Goal: Task Accomplishment & Management: Manage account settings

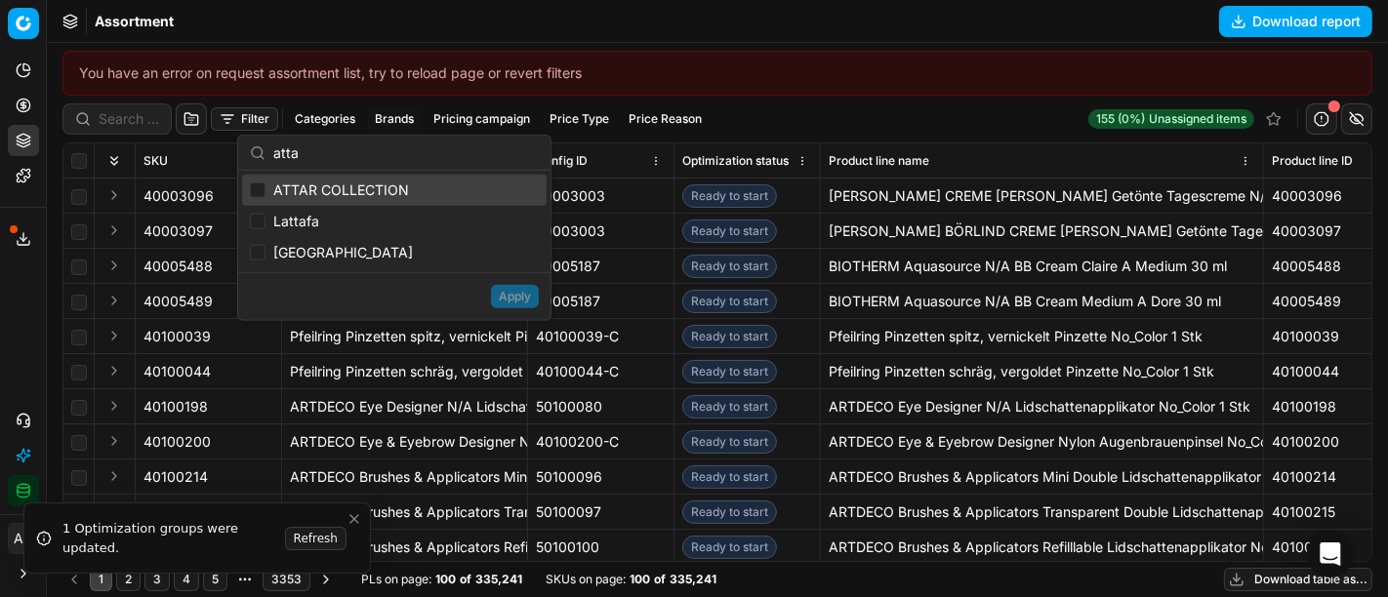
click at [1107, 57] on div "You have an error on request assortment list, try to reload page or revert filt…" at bounding box center [717, 73] width 1310 height 45
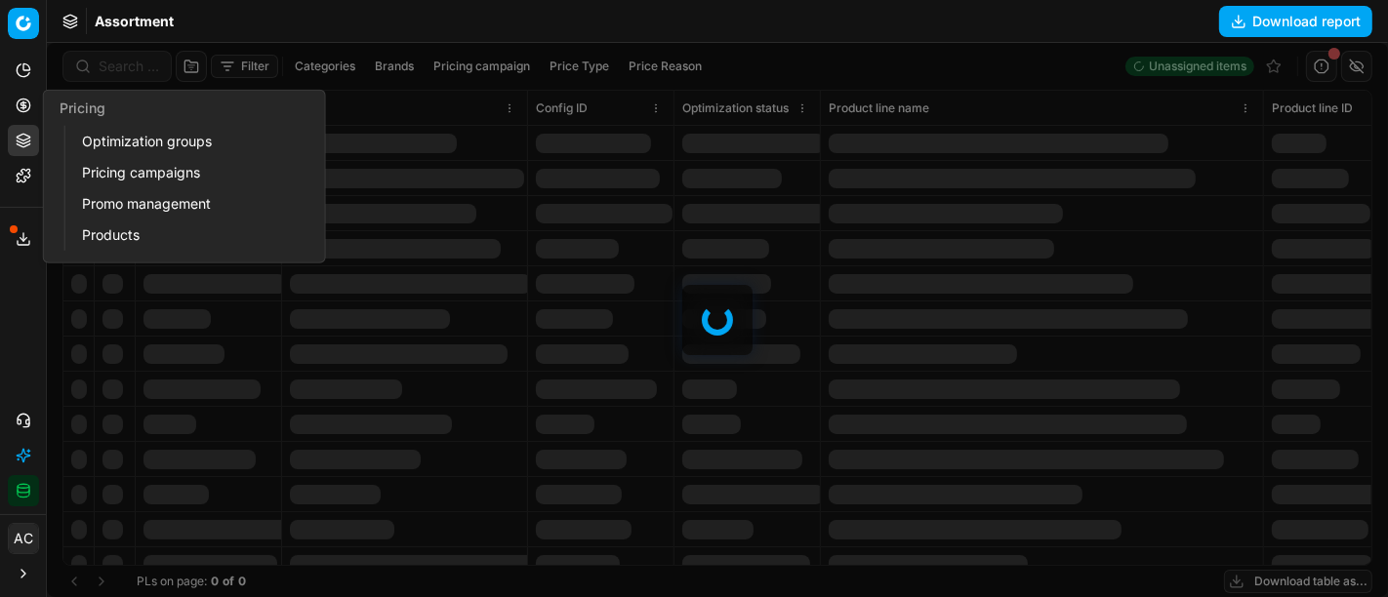
click at [25, 109] on icon at bounding box center [24, 106] width 16 height 16
click at [114, 136] on link "Optimization groups" at bounding box center [187, 141] width 227 height 27
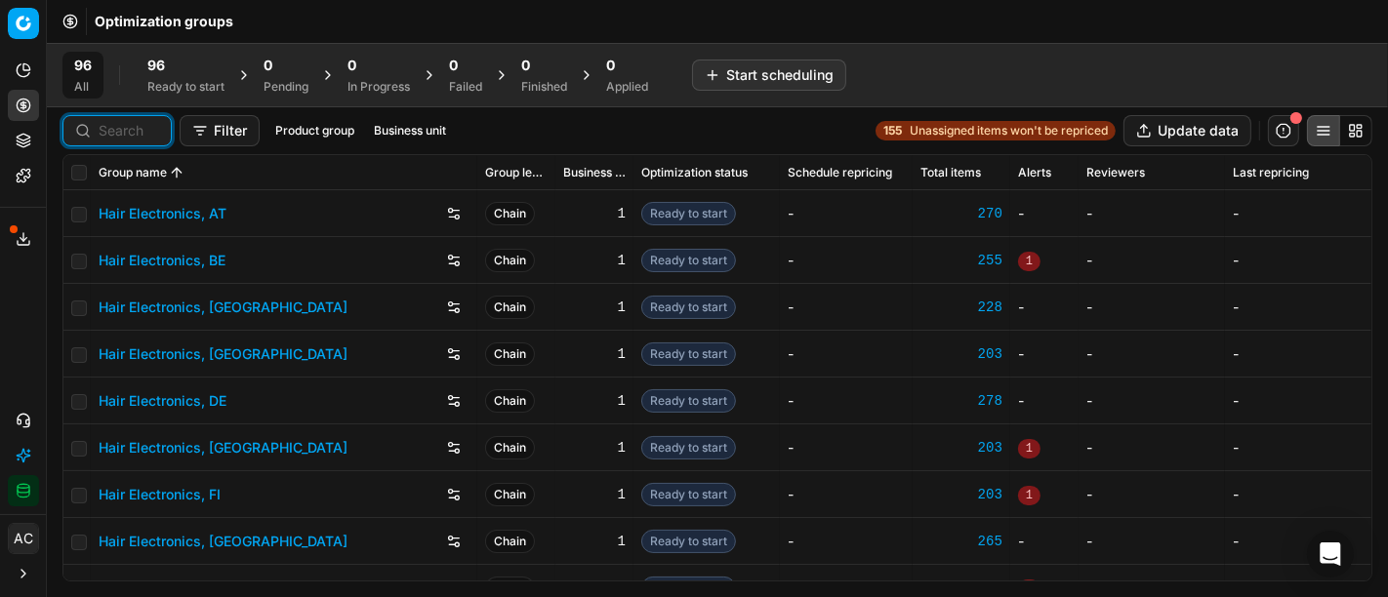
click at [127, 128] on input at bounding box center [129, 131] width 61 height 20
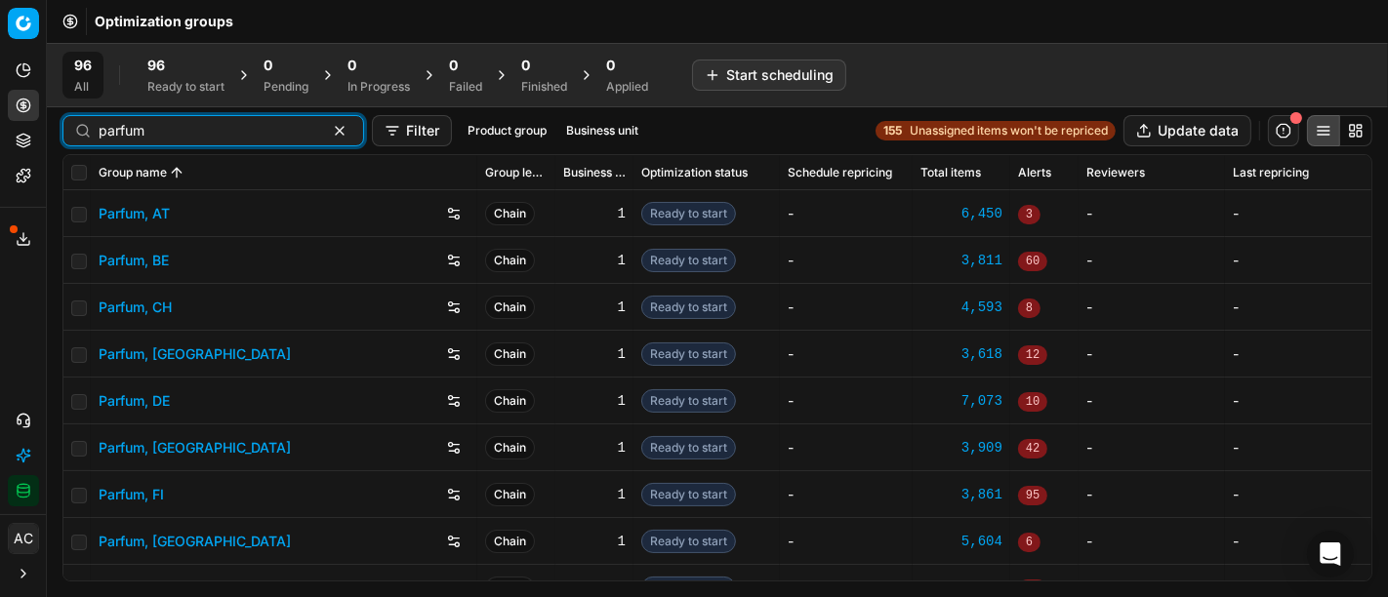
scroll to position [45, 0]
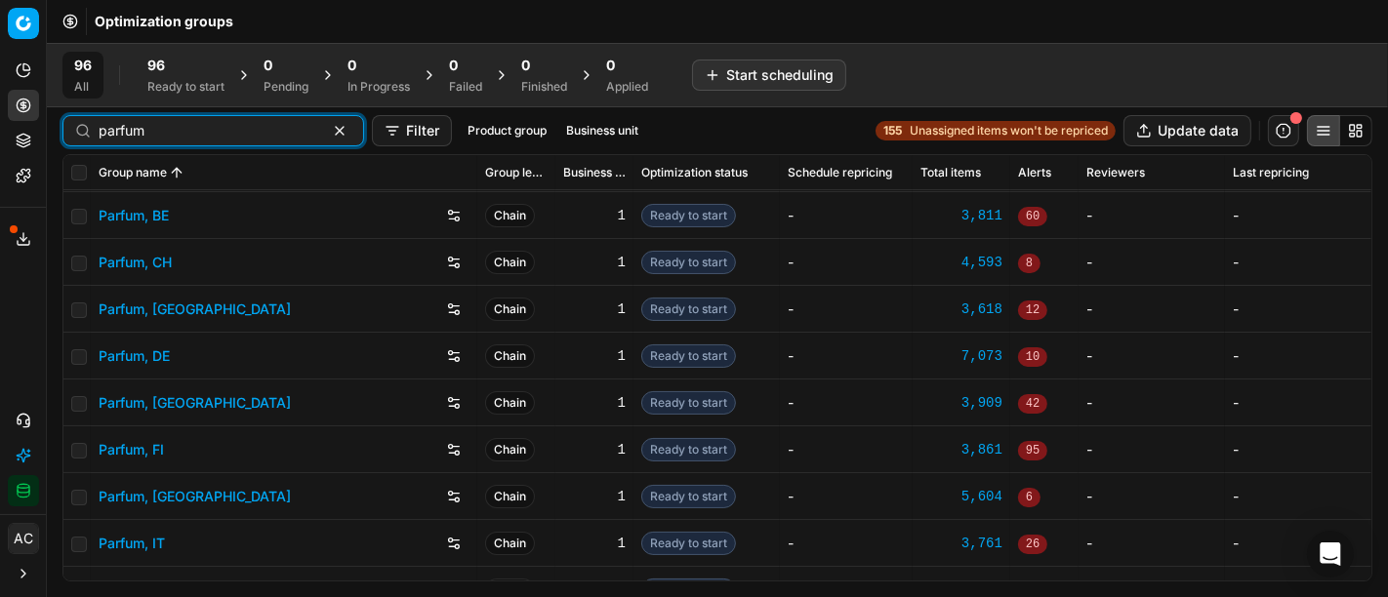
type input "parfum"
click at [153, 357] on link "Parfum, DE" at bounding box center [134, 357] width 71 height 20
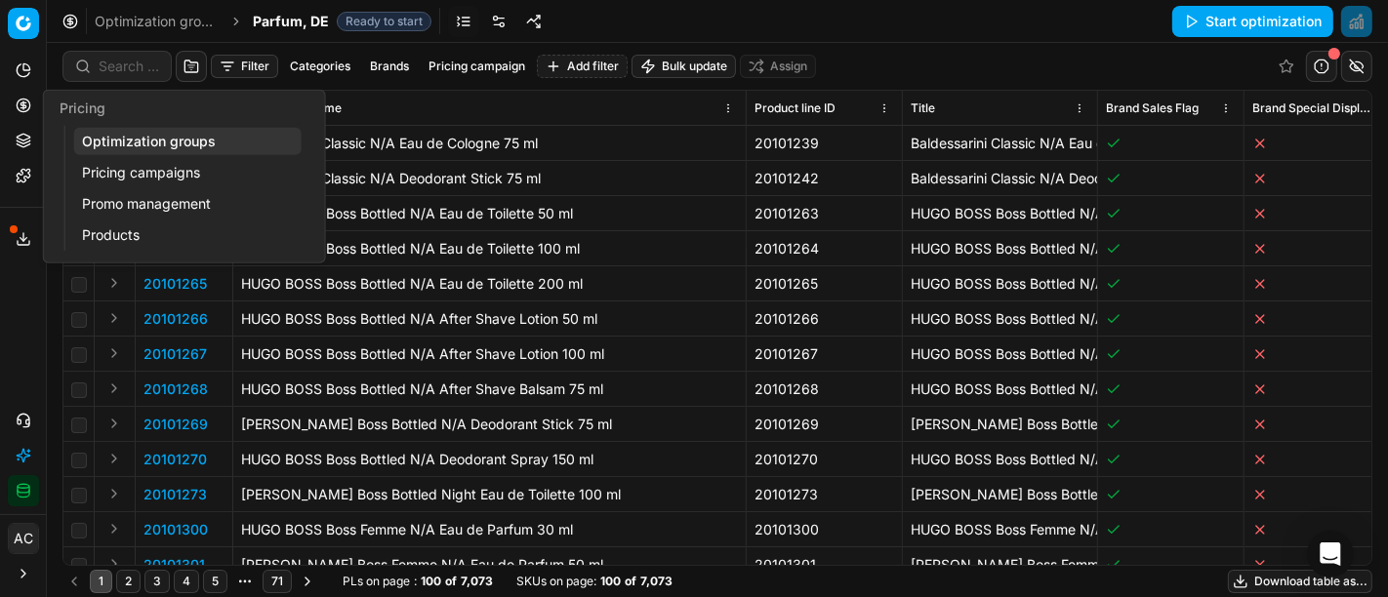
click at [20, 104] on icon at bounding box center [24, 106] width 16 height 16
click at [113, 144] on link "Optimization groups" at bounding box center [187, 141] width 227 height 27
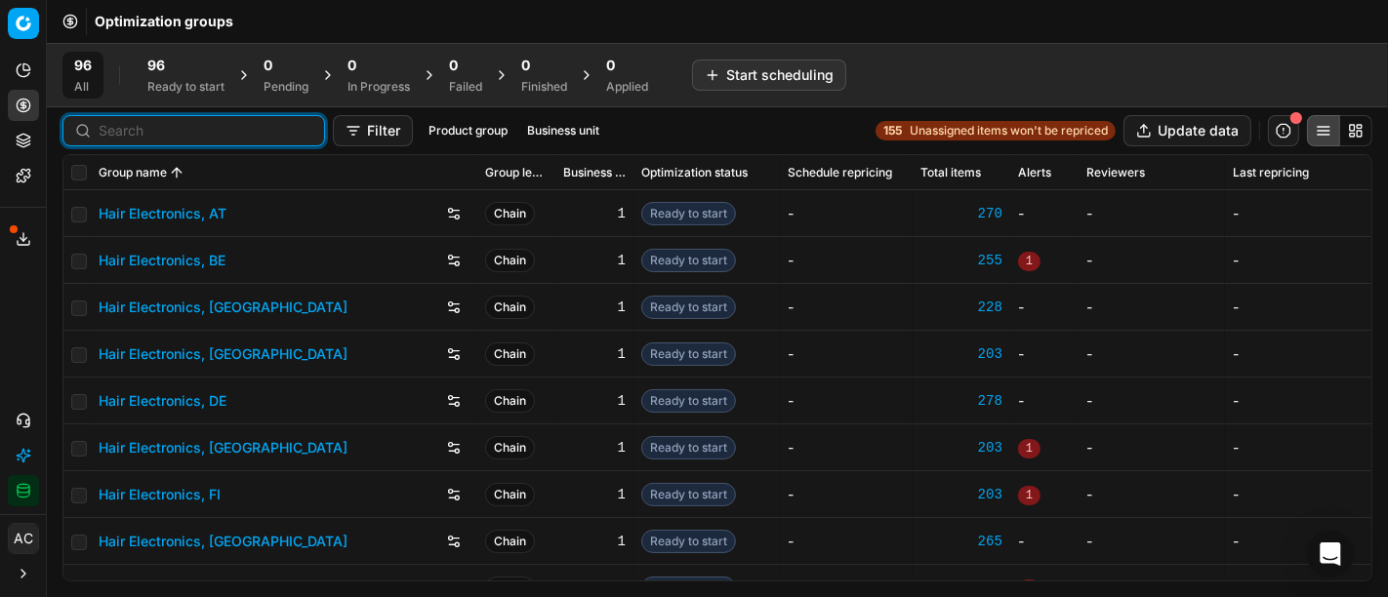
click at [130, 132] on input at bounding box center [206, 131] width 214 height 20
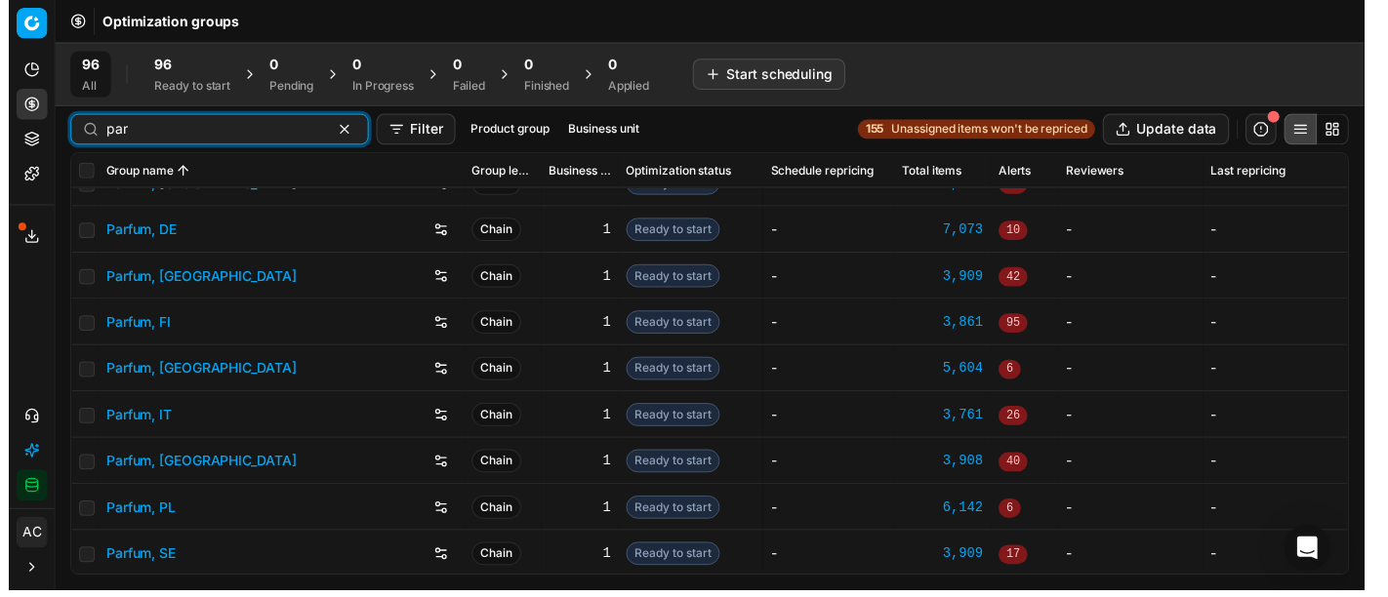
scroll to position [1, 0]
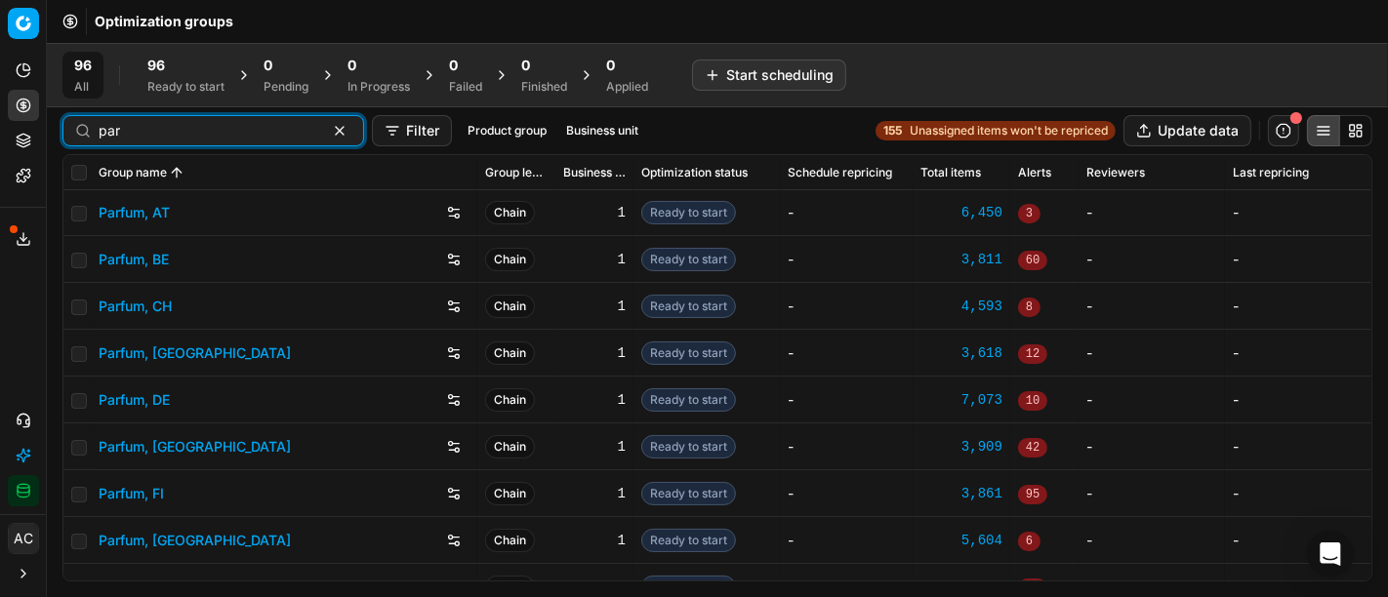
type input "par"
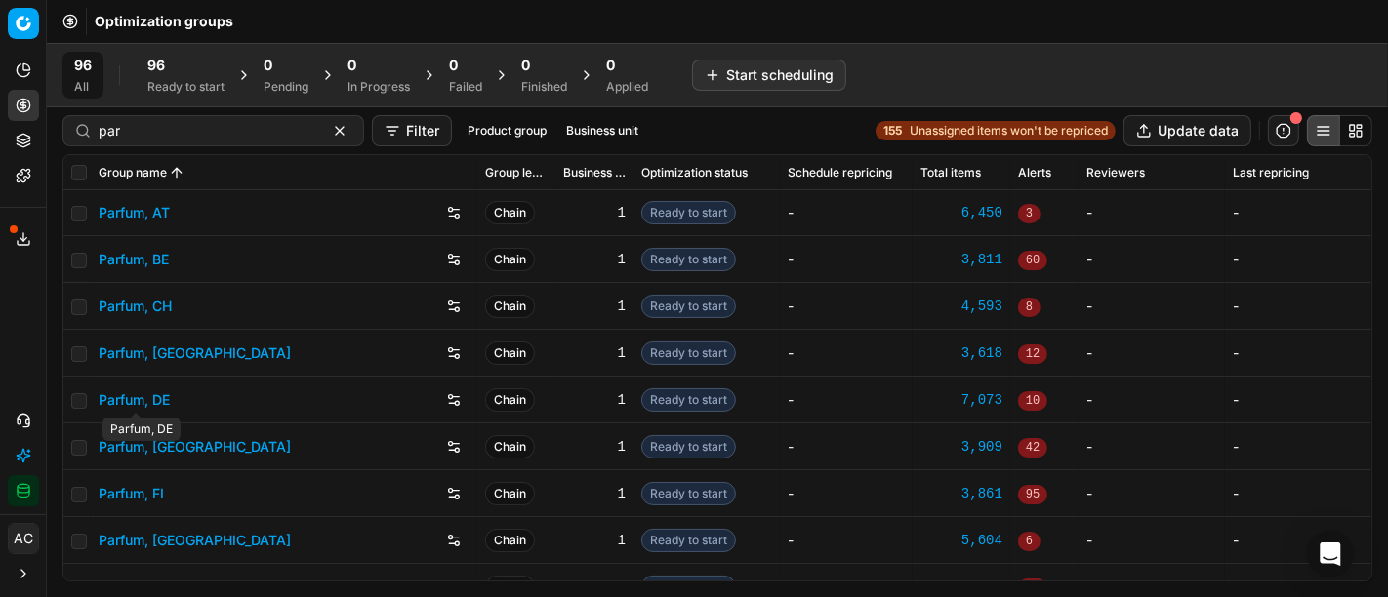
click at [155, 394] on link "Parfum, DE" at bounding box center [134, 401] width 71 height 20
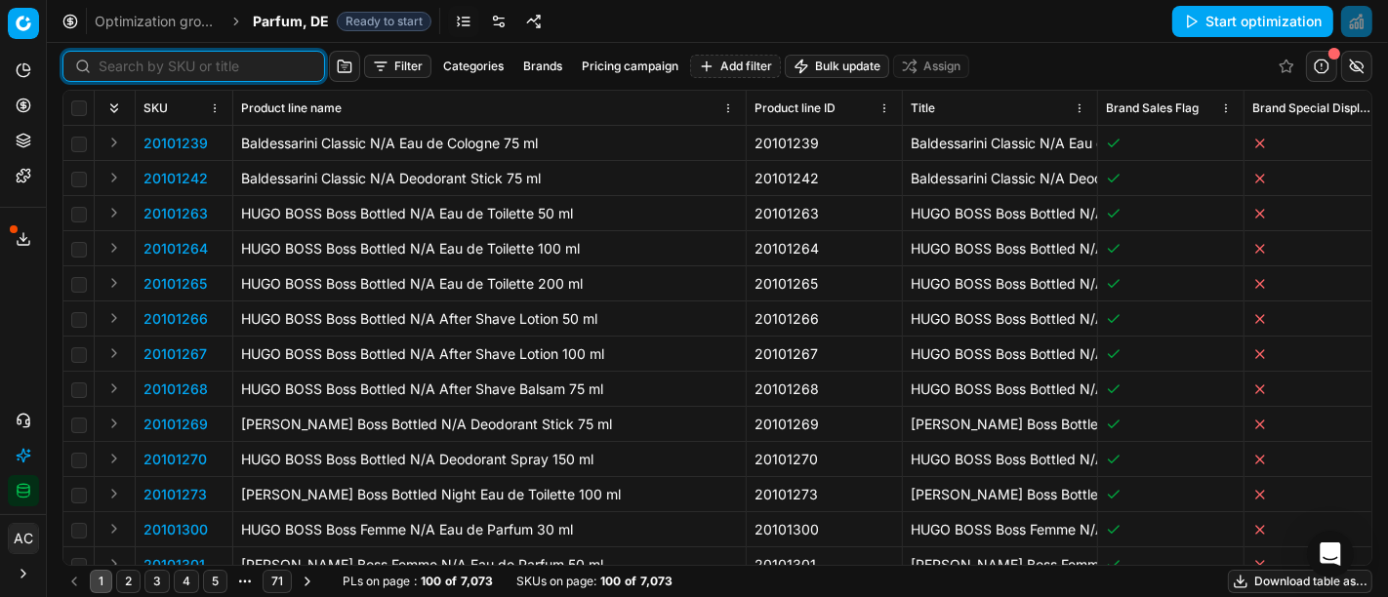
click at [150, 61] on input at bounding box center [206, 67] width 214 height 20
paste input "90017103-0026891"
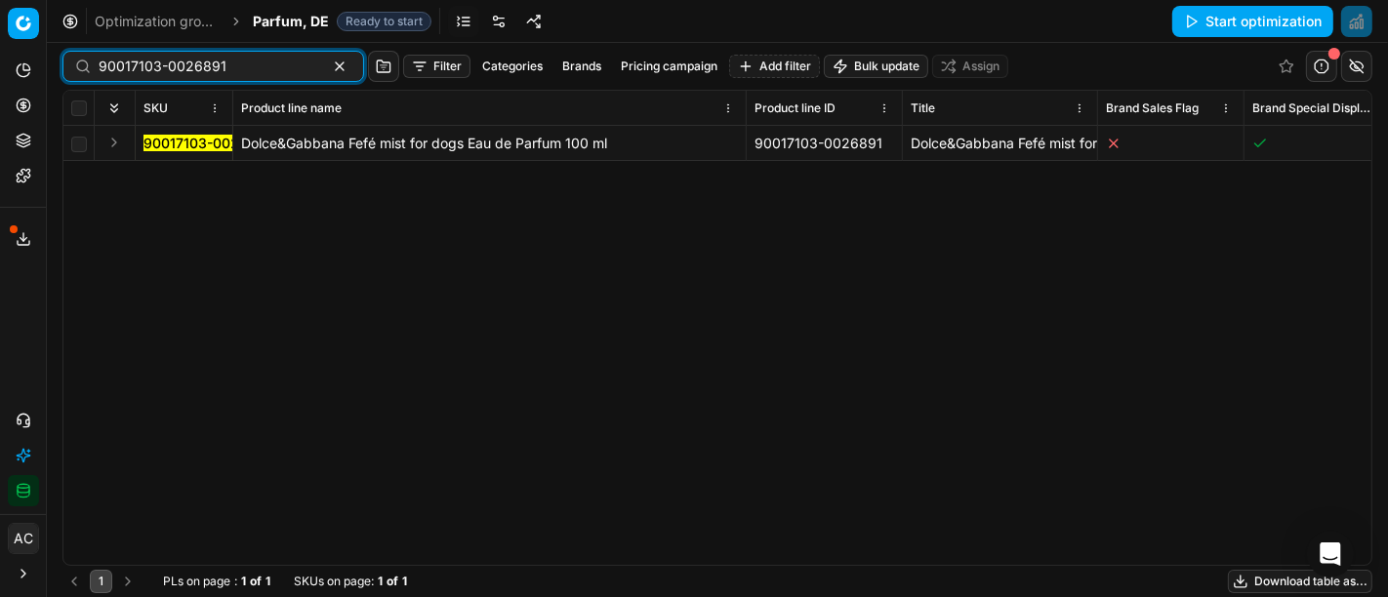
type input "90017103-0026891"
click at [113, 144] on button "Expand" at bounding box center [114, 142] width 23 height 23
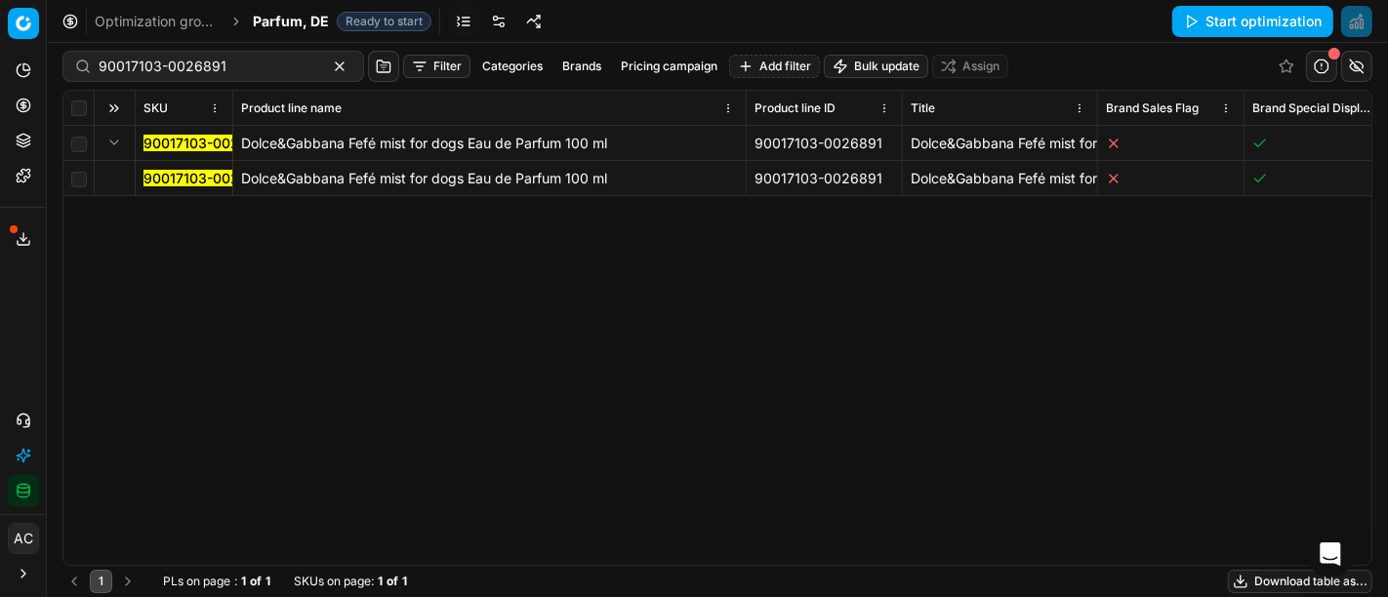
click at [164, 183] on mark "90017103-0026891" at bounding box center [208, 178] width 128 height 17
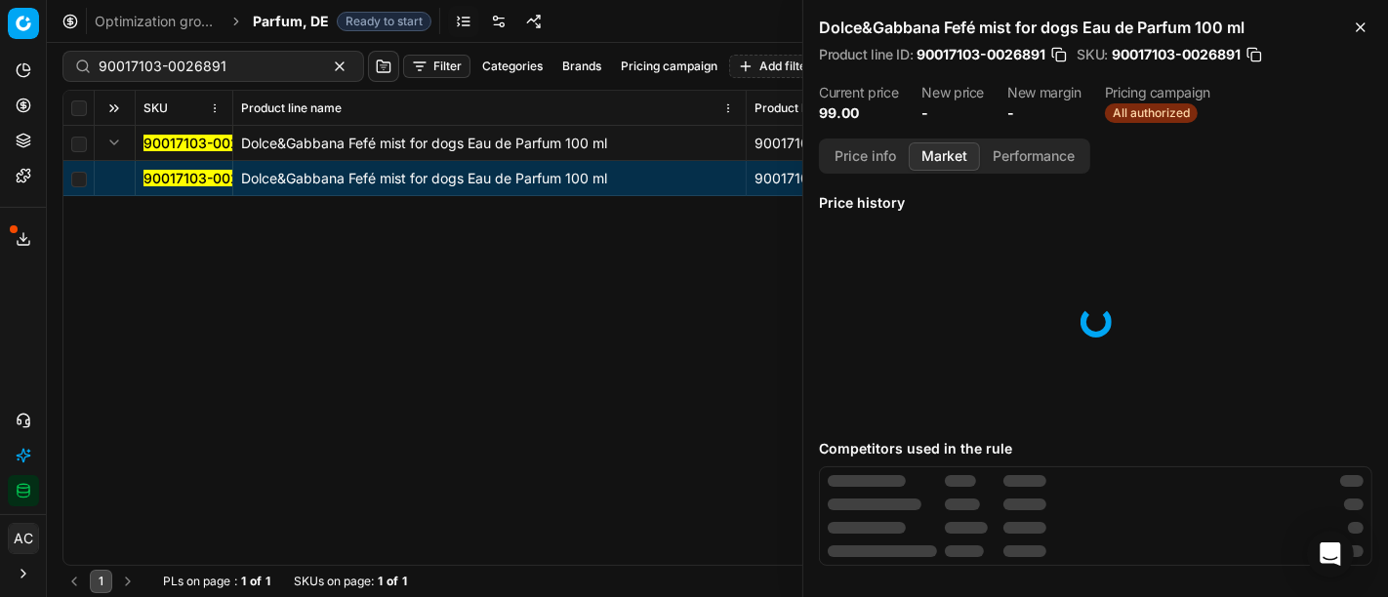
click at [933, 164] on button "Market" at bounding box center [944, 157] width 71 height 28
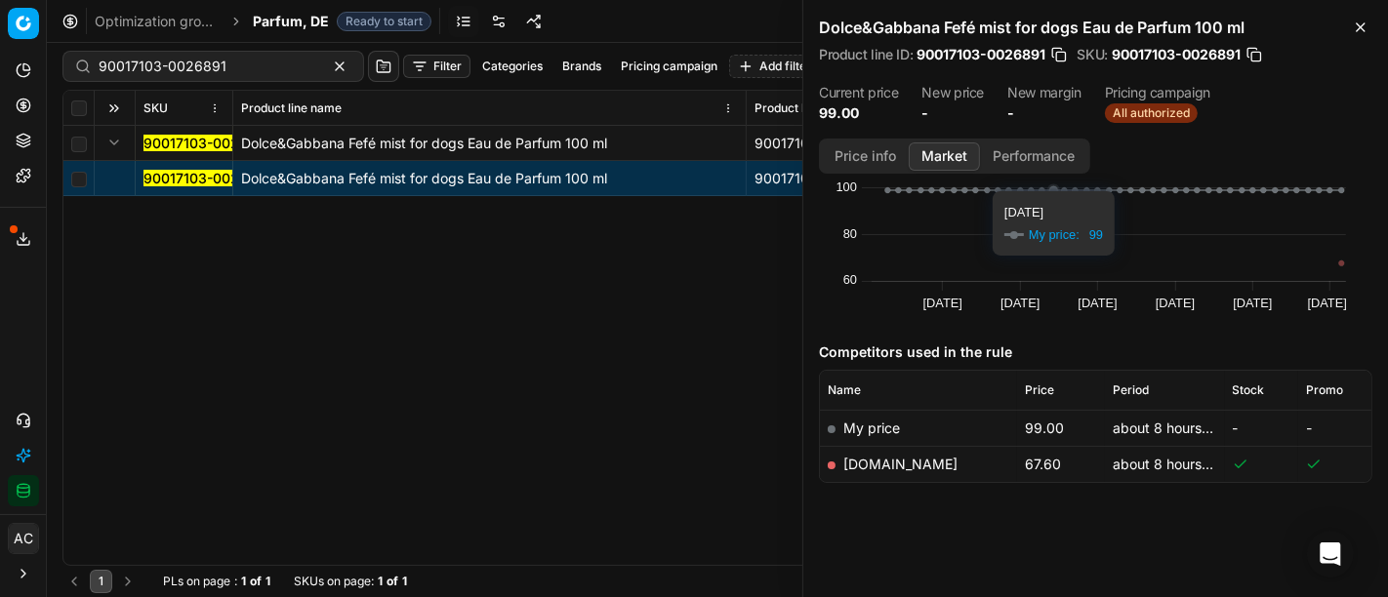
scroll to position [89, 0]
click at [884, 466] on link "notino.de" at bounding box center [901, 464] width 114 height 17
click at [508, 302] on div "90017103-0026891 Dolce&Gabbana Fefé mist for dogs Eau de Parfum 100 ml 90017103…" at bounding box center [717, 345] width 1308 height 439
click at [1363, 23] on icon "button" at bounding box center [1361, 28] width 16 height 16
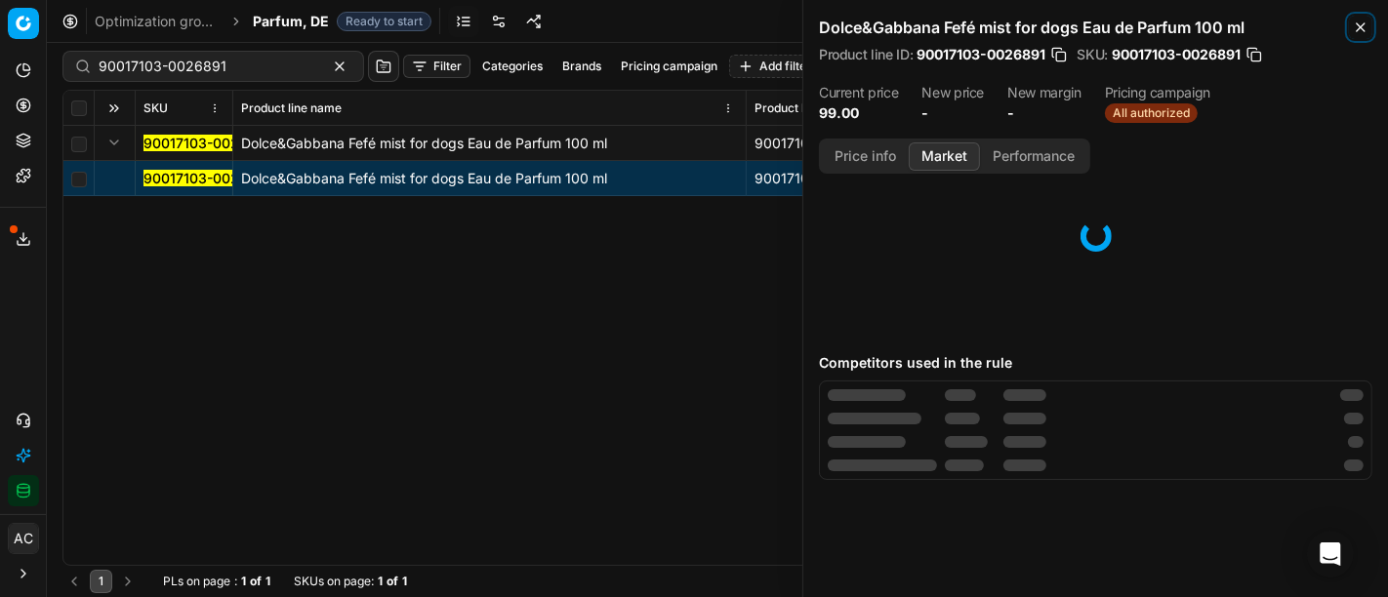
scroll to position [84, 0]
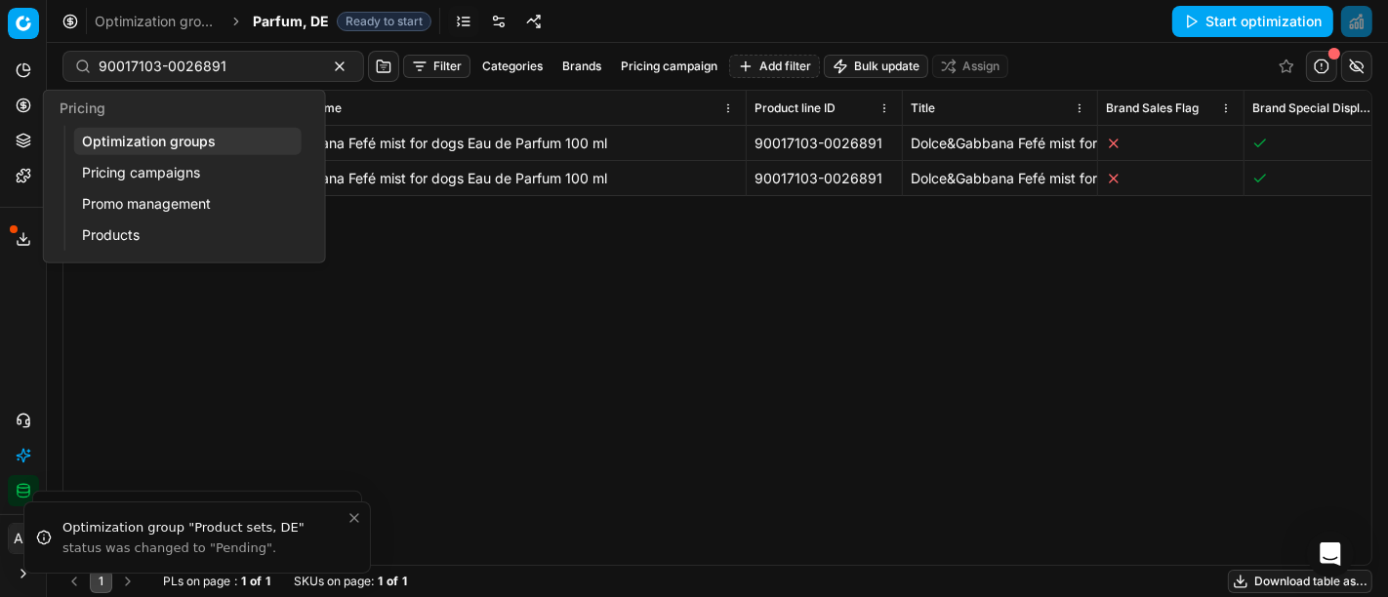
click at [23, 109] on icon at bounding box center [23, 106] width 0 height 8
click at [119, 135] on link "Optimization groups" at bounding box center [187, 141] width 227 height 27
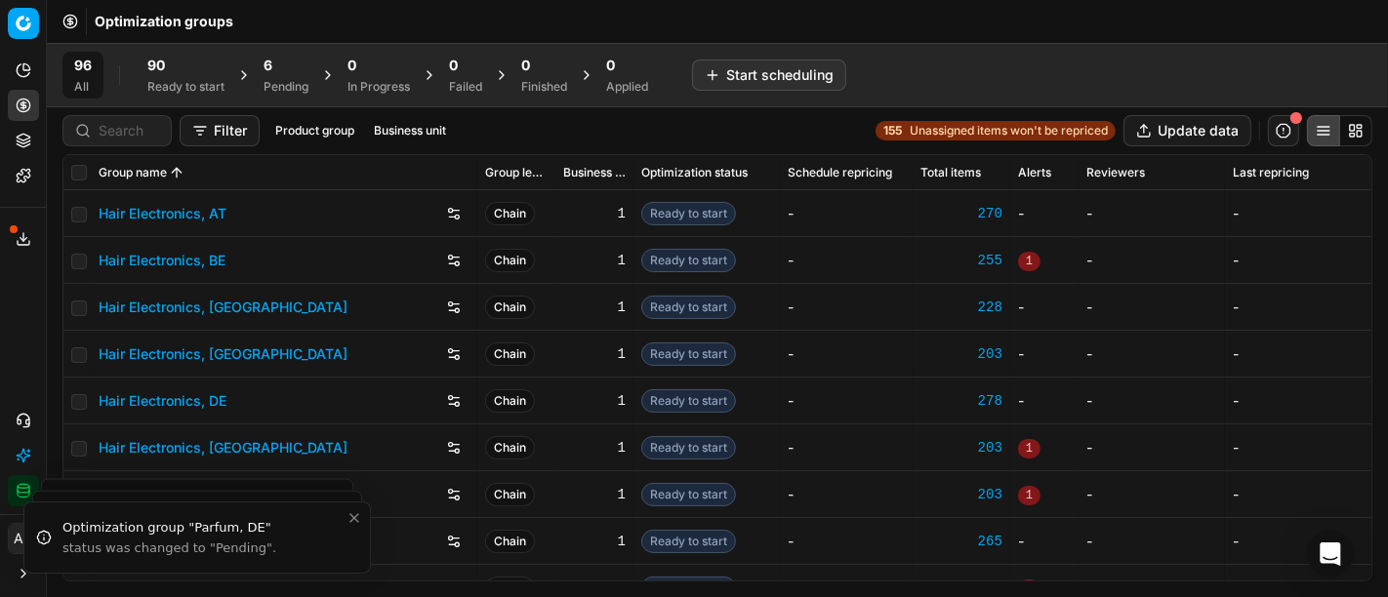
click at [173, 54] on div "90 Ready to start" at bounding box center [186, 75] width 101 height 47
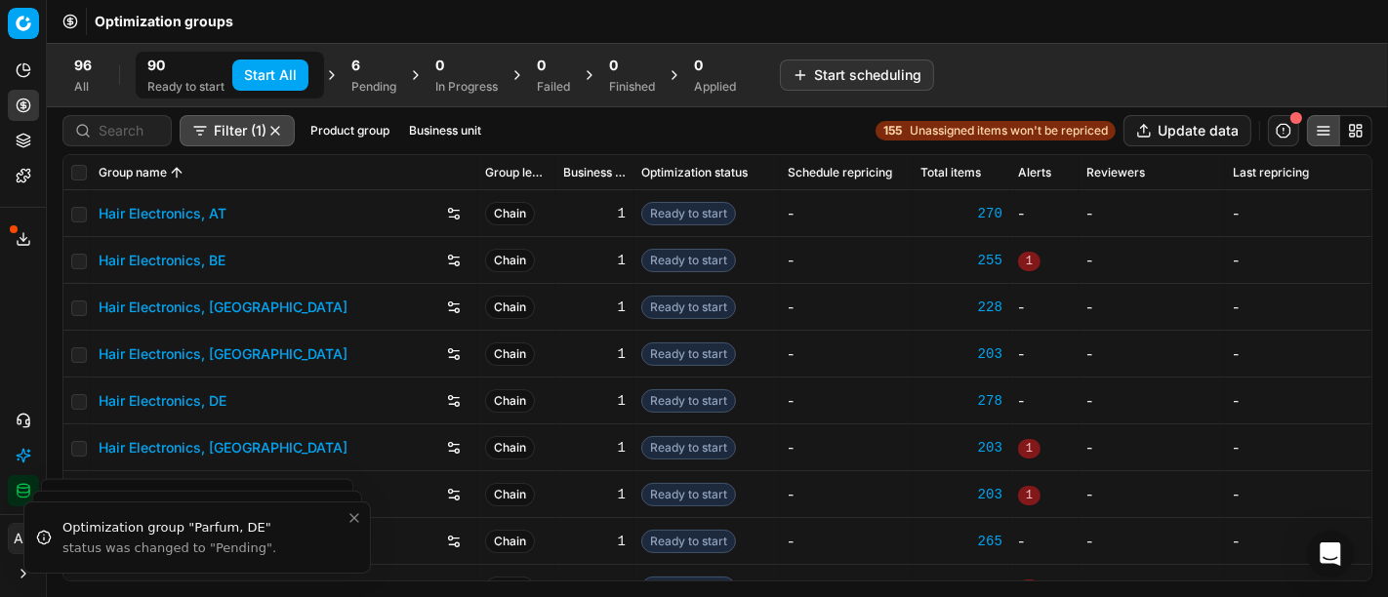
click at [415, 85] on div "96 All 90 Ready to start Start All 6 Pending 0 In Progress 0 Failed 0 Finished …" at bounding box center [404, 75] width 685 height 47
click at [395, 85] on div "Pending" at bounding box center [373, 87] width 45 height 16
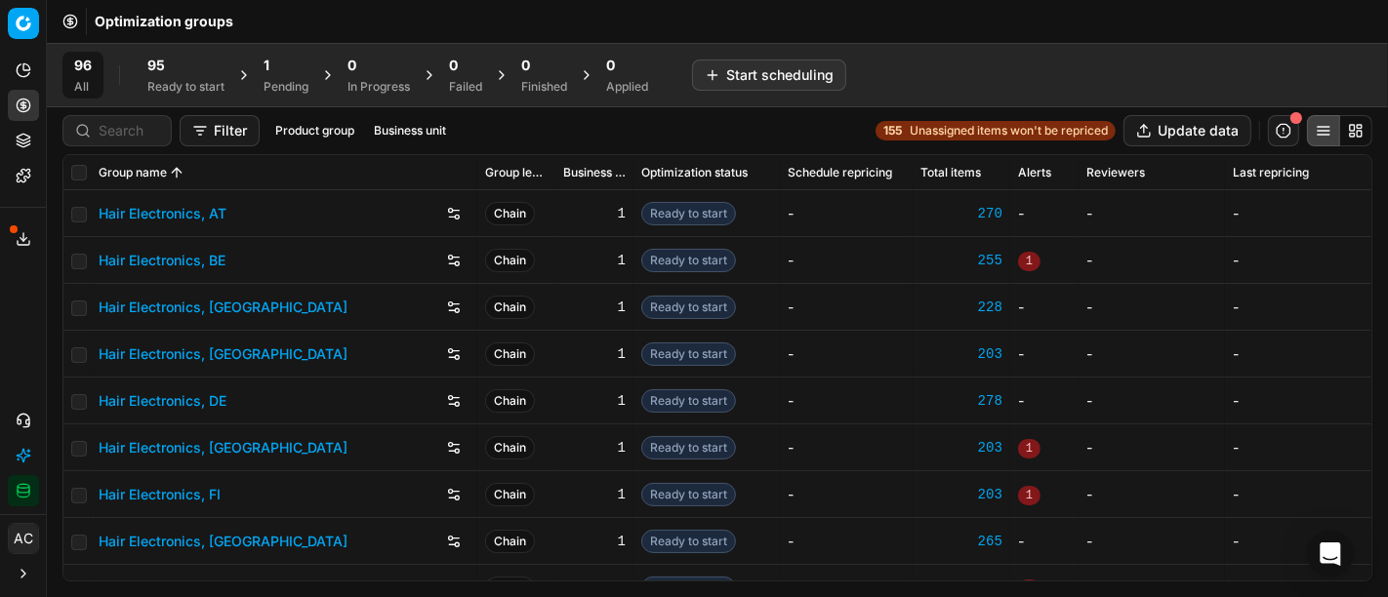
click at [267, 61] on span "1" at bounding box center [267, 66] width 6 height 20
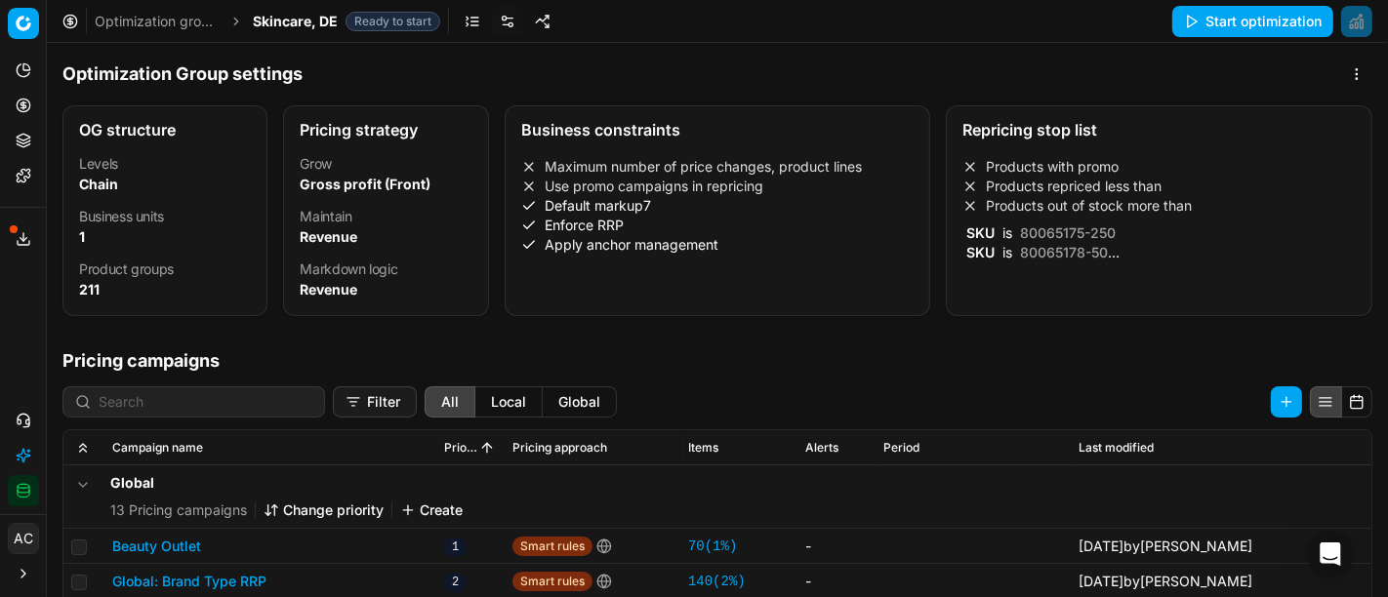
click at [1113, 90] on div "Optimization Group settings OG structure Levels Chain Business units 1 Product …" at bounding box center [717, 203] width 1341 height 289
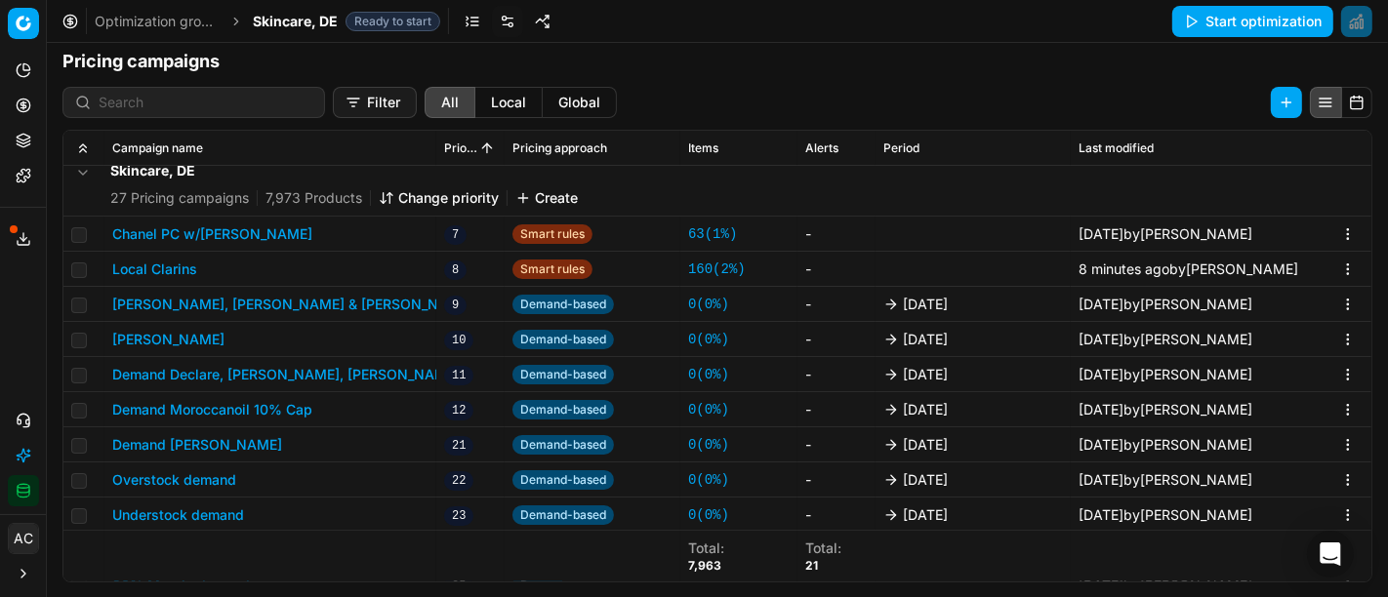
scroll to position [551, 0]
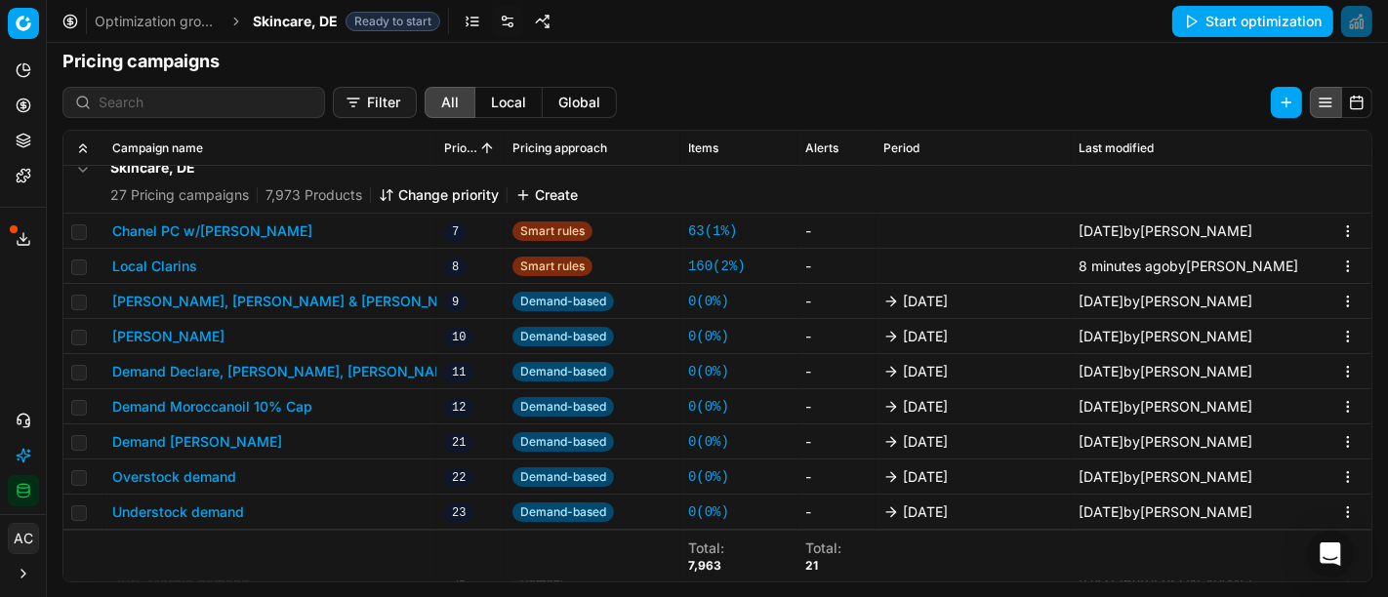
click at [171, 270] on button "Local Clarins" at bounding box center [154, 267] width 85 height 20
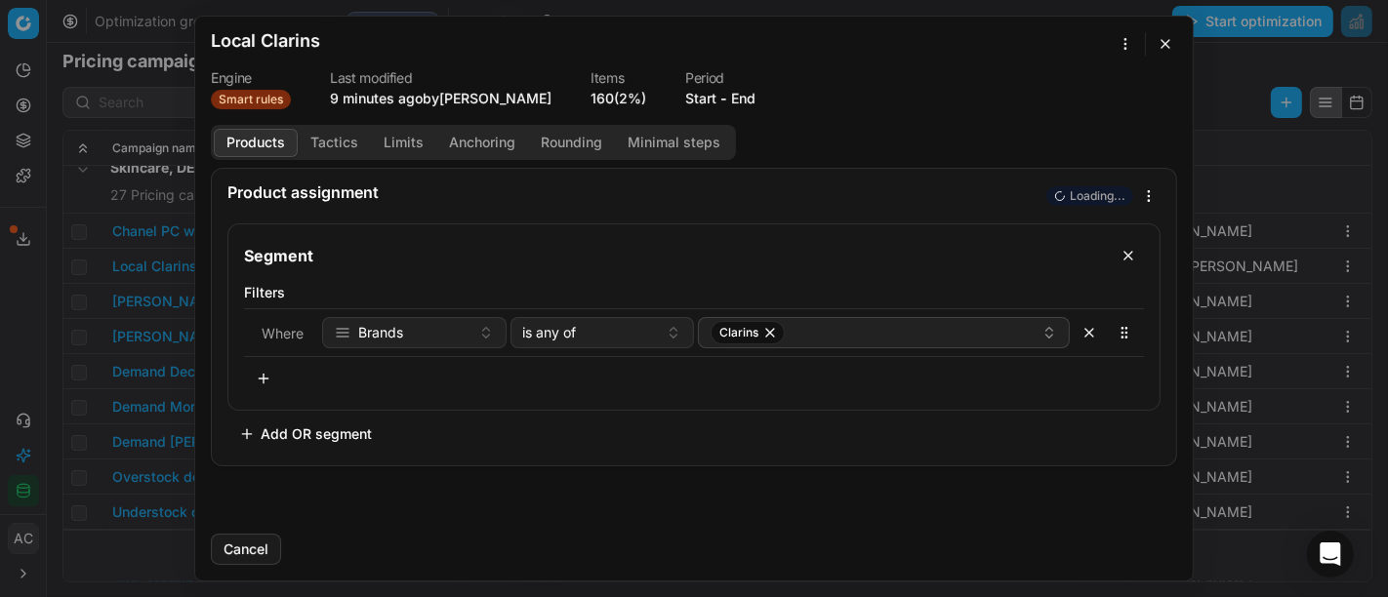
click at [338, 144] on button "Tactics" at bounding box center [334, 143] width 73 height 28
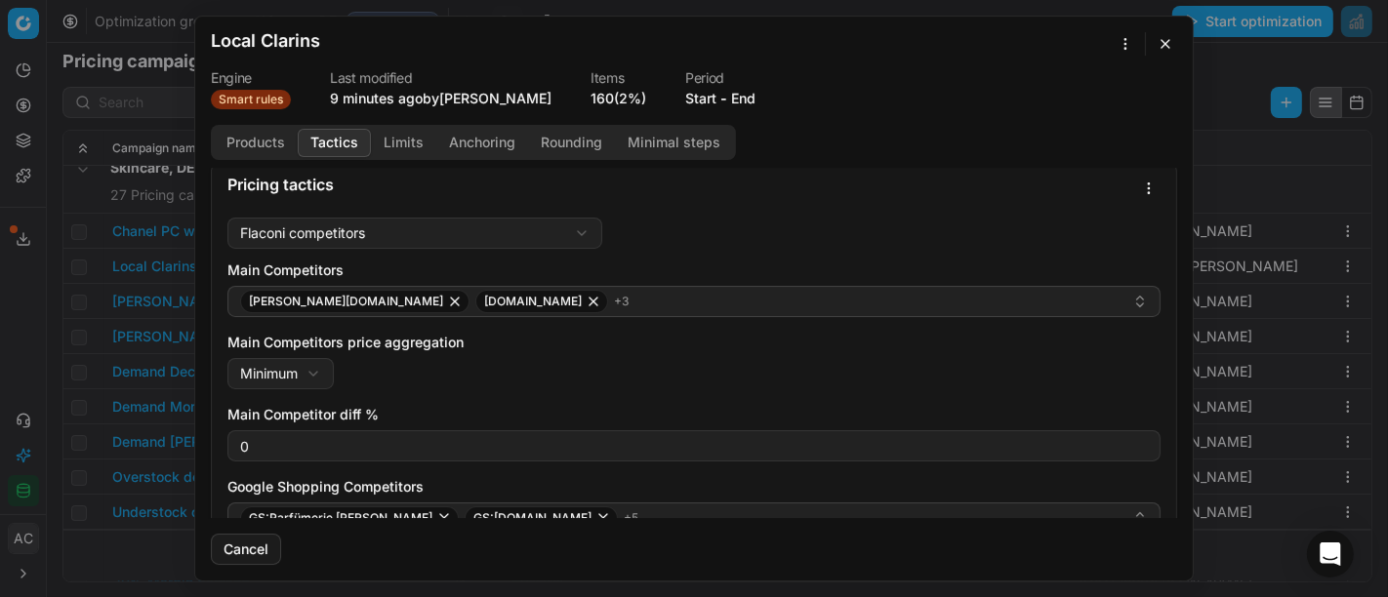
scroll to position [151, 0]
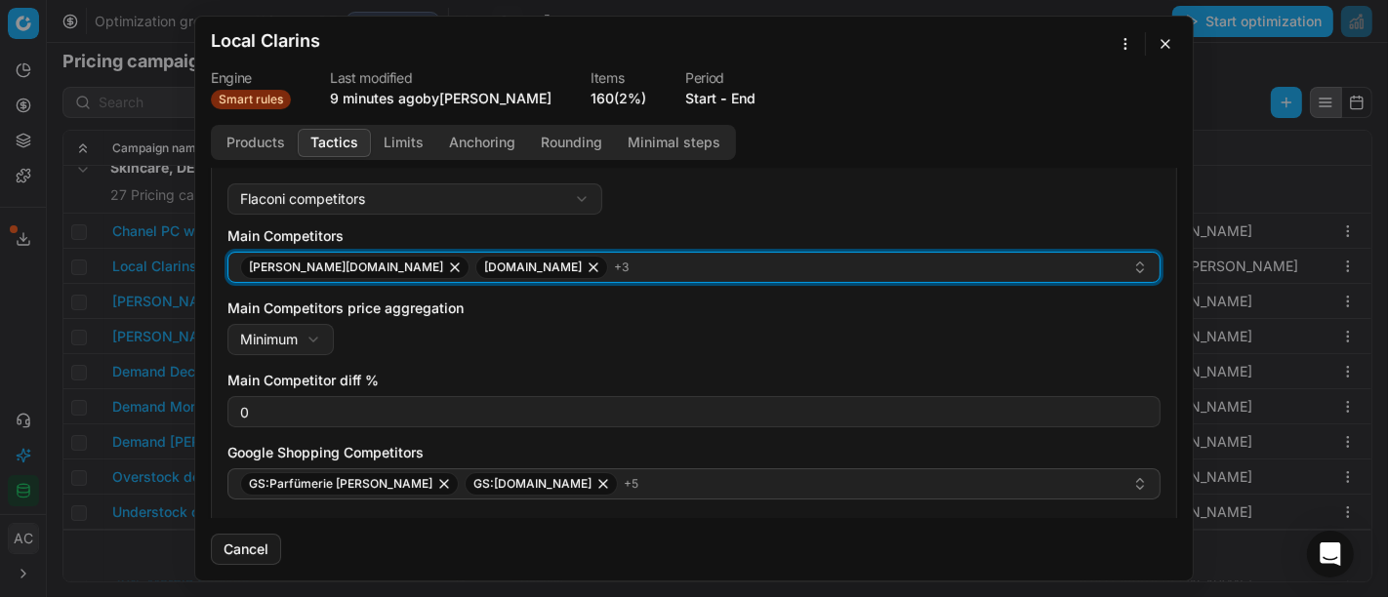
click at [578, 267] on div "pieper.de parfumdreams.de + 3" at bounding box center [686, 267] width 892 height 23
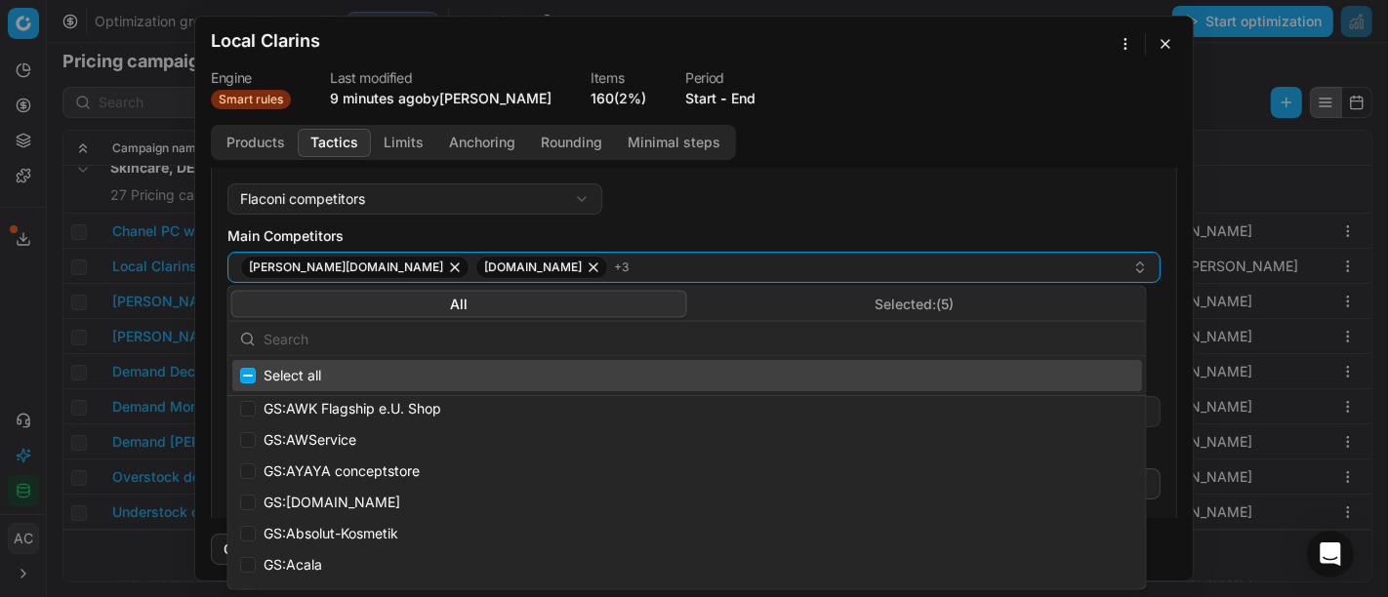
scroll to position [5851, 0]
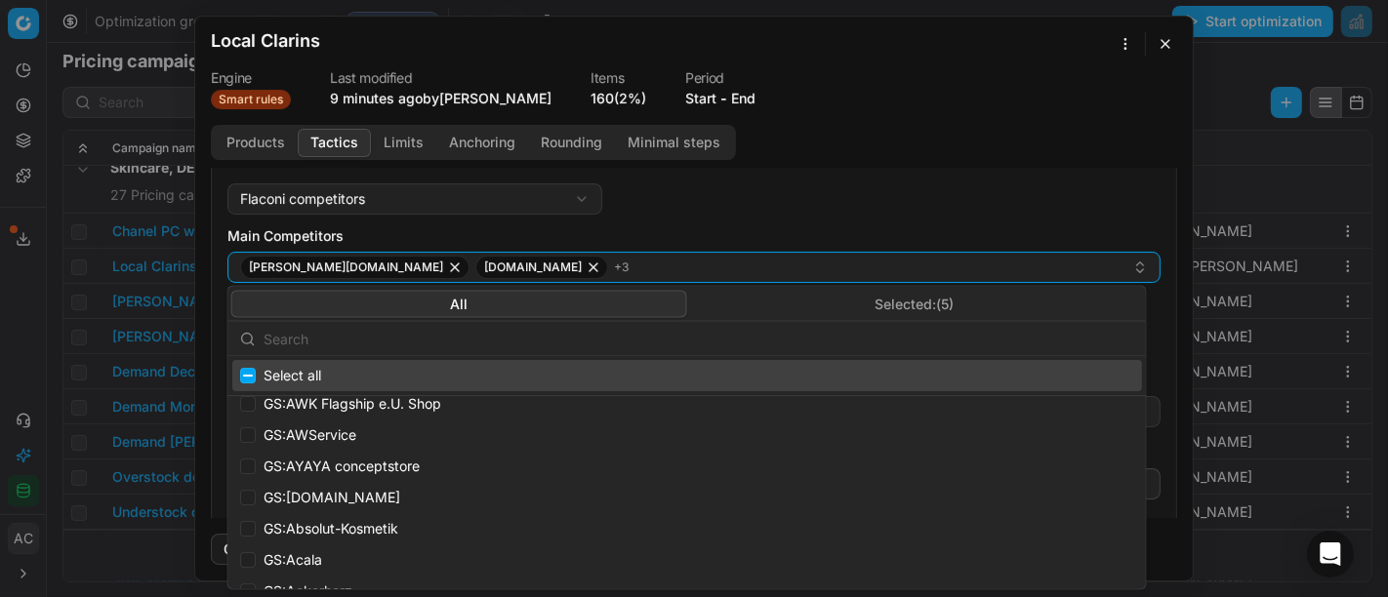
click at [902, 304] on button "Selected: ( 5 )" at bounding box center [915, 303] width 456 height 27
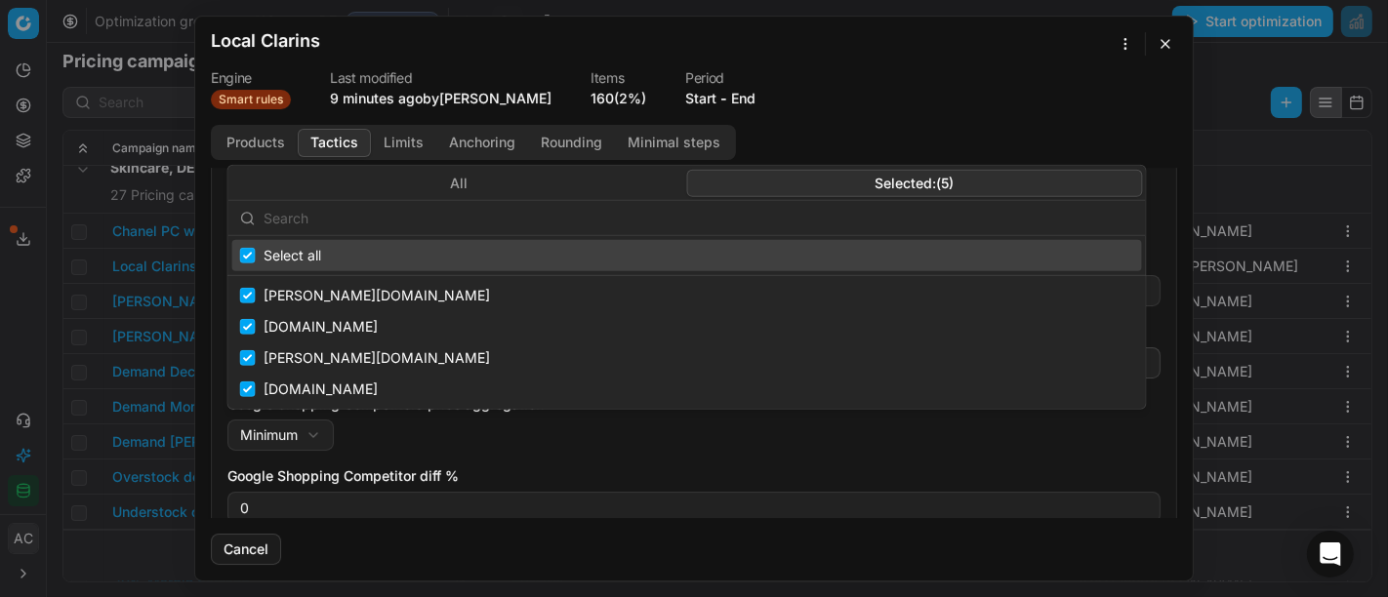
scroll to position [242, 0]
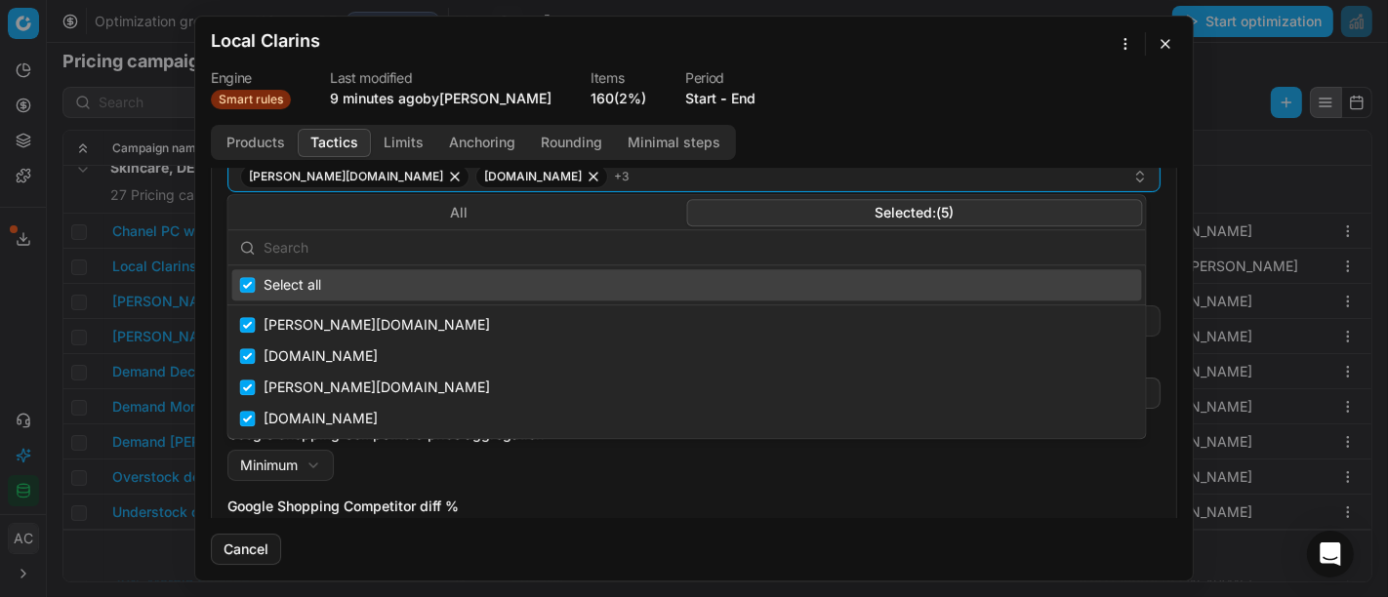
click at [876, 114] on form "We are saving PC settings. Please wait, it should take a few minutes Local Clar…" at bounding box center [694, 299] width 998 height 564
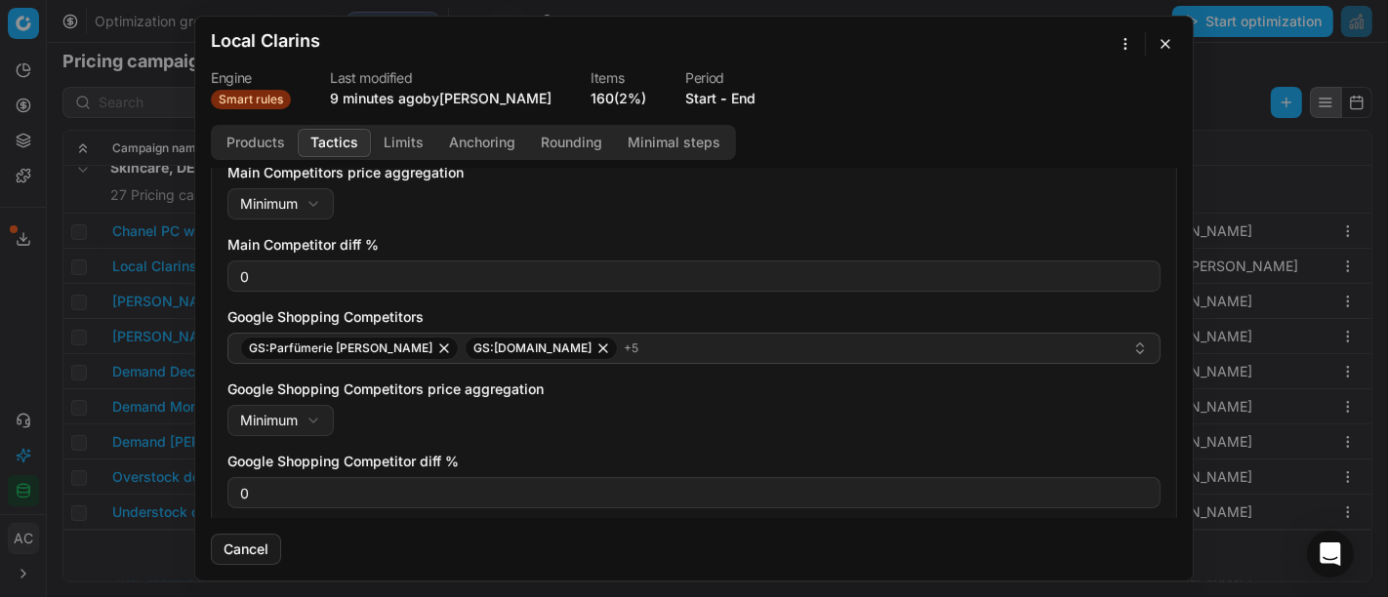
scroll to position [288, 0]
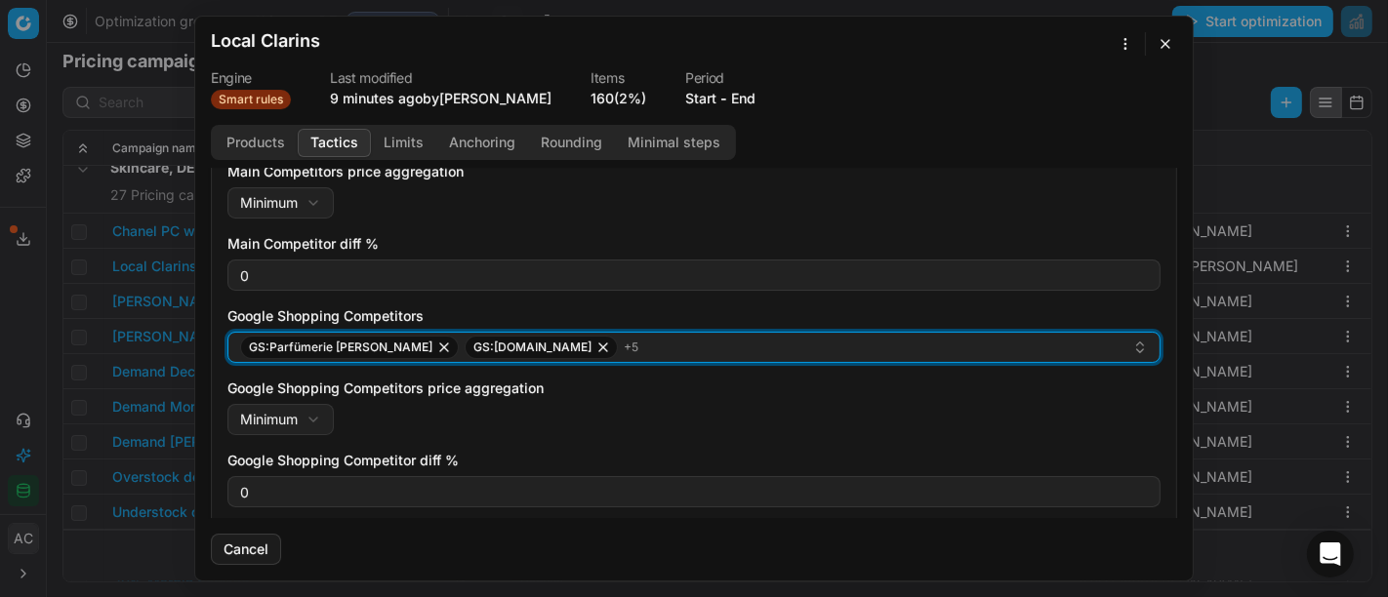
click at [626, 346] on div "GS:Parfümerie Pieper GS:parfumdreams.DE + 5" at bounding box center [686, 347] width 892 height 23
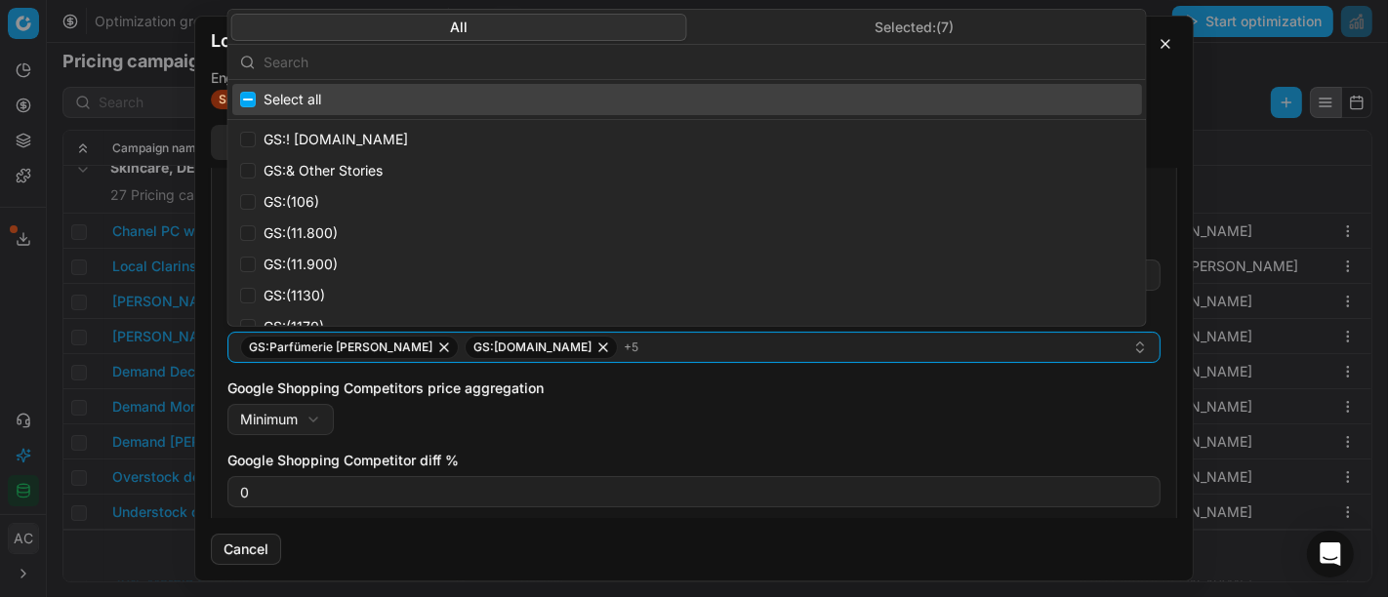
click at [882, 18] on button "Selected: ( 7 )" at bounding box center [915, 26] width 456 height 27
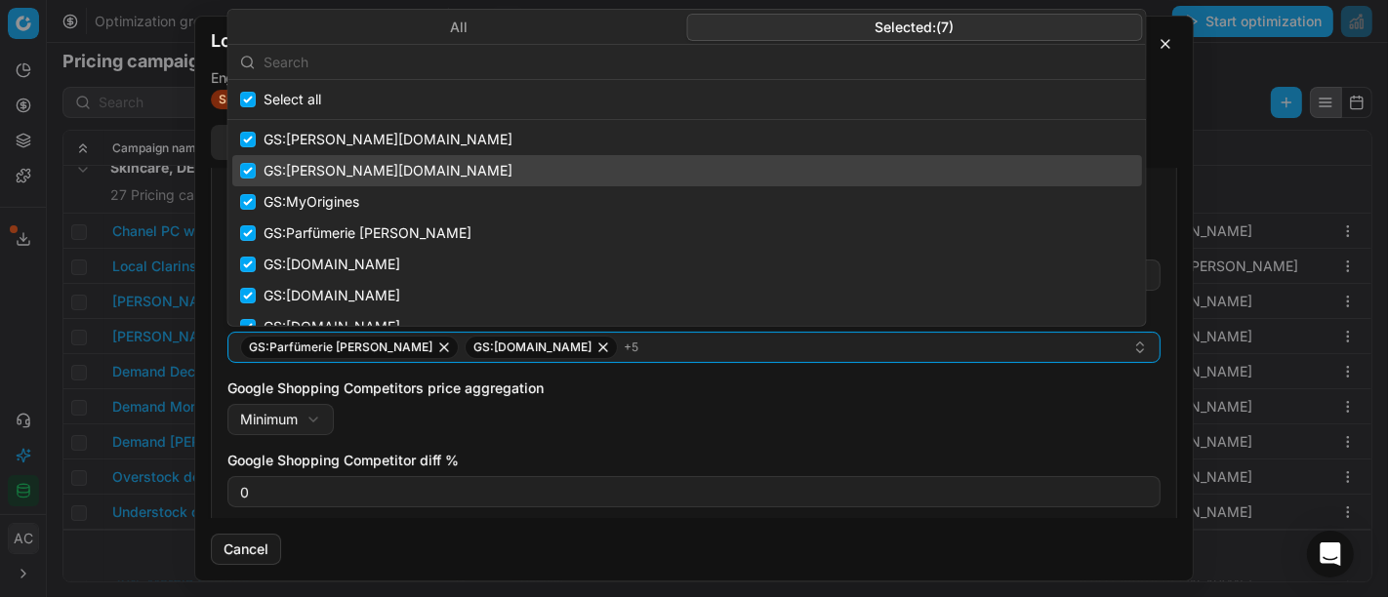
scroll to position [20, 0]
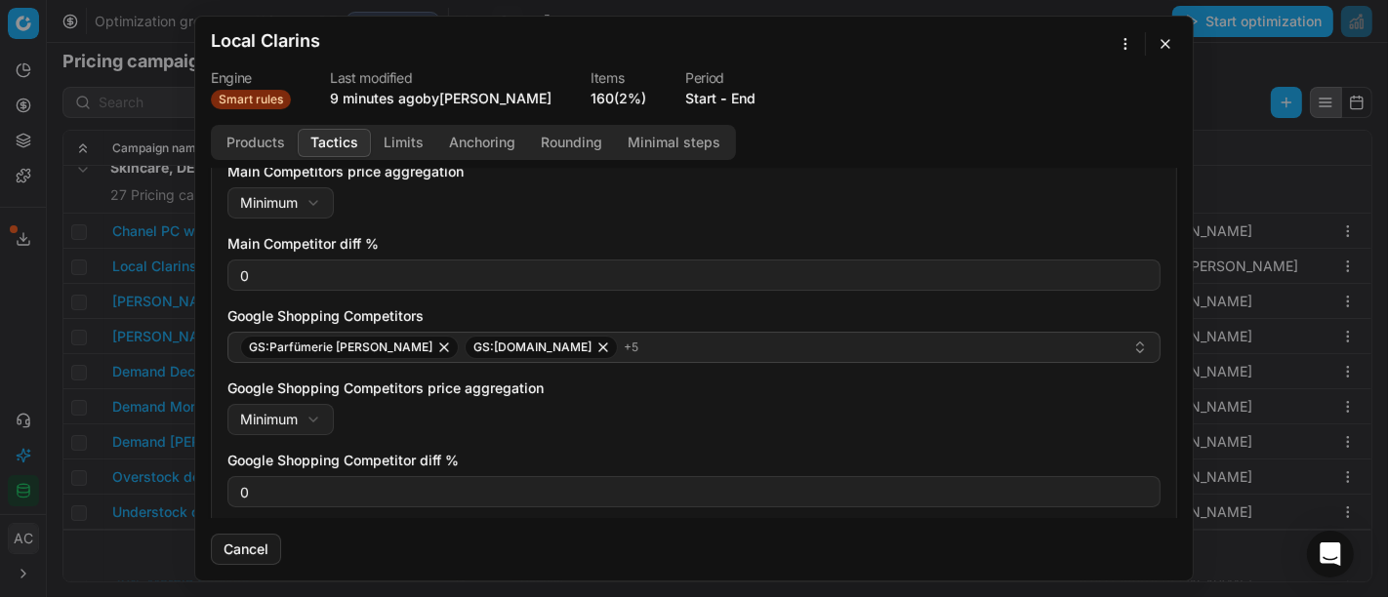
click at [863, 433] on div "Google Shopping Competitors price aggregation Minimum Minimum Maximum" at bounding box center [693, 407] width 933 height 57
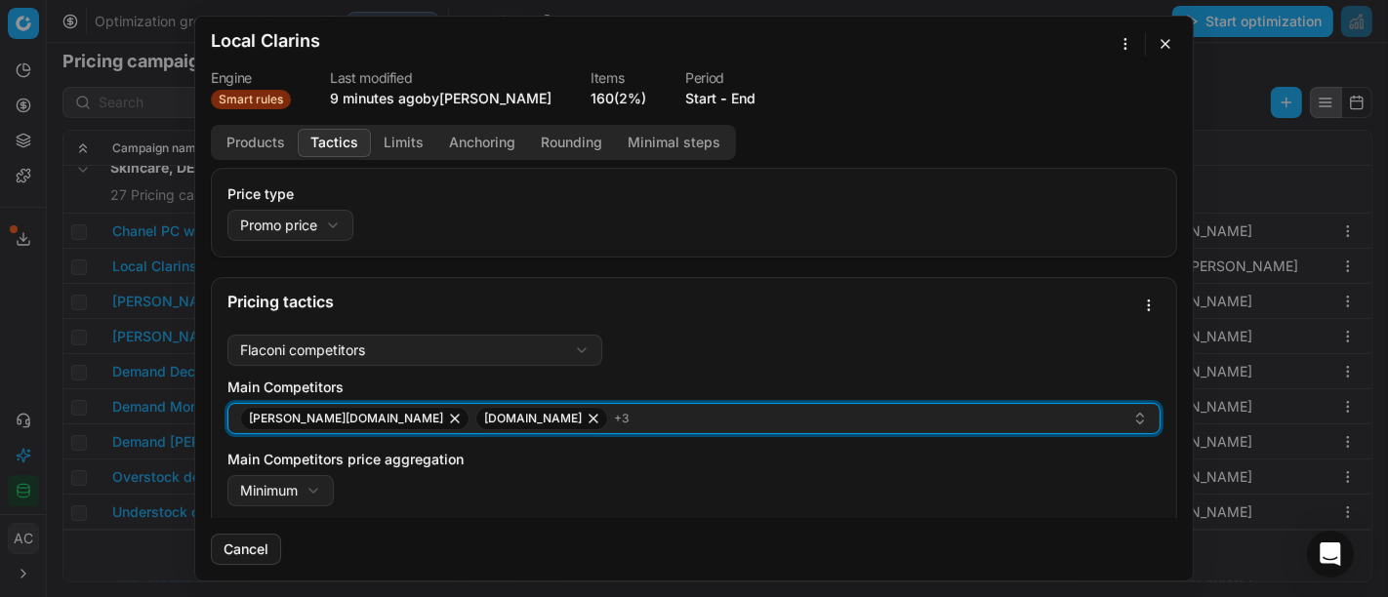
click at [646, 419] on div "pieper.de parfumdreams.de + 3" at bounding box center [686, 418] width 892 height 23
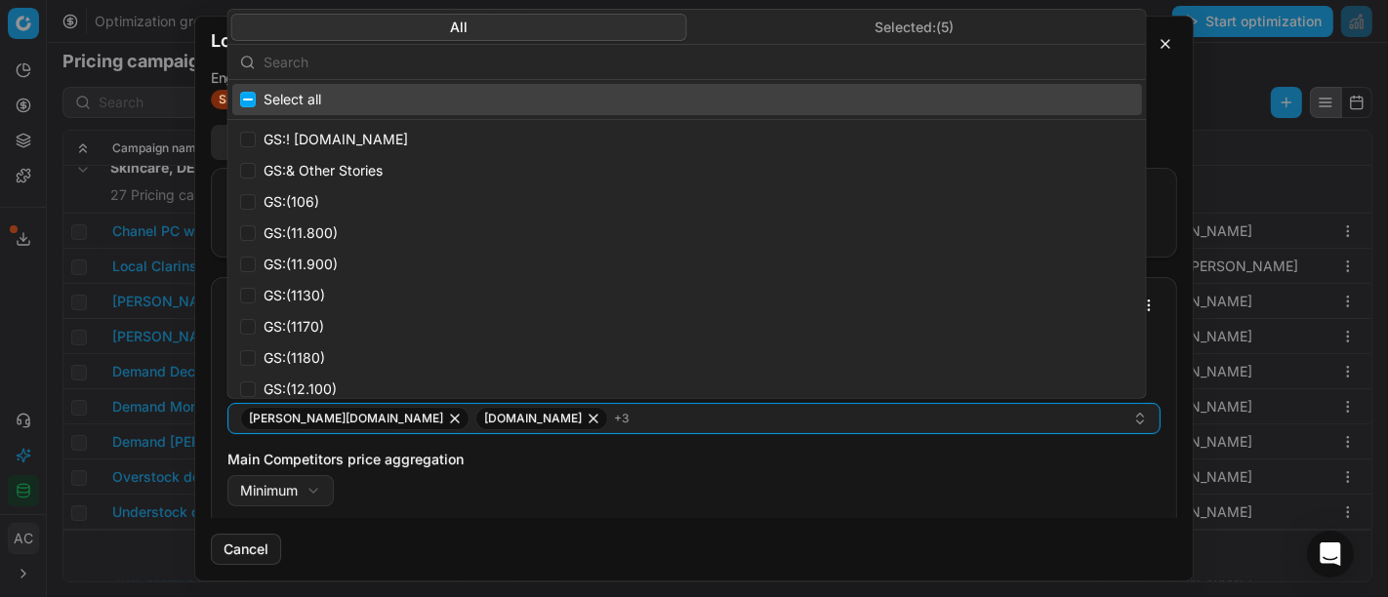
click at [902, 14] on body "Pricing platform Analytics Pricing Product portfolio Templates Export service 1…" at bounding box center [694, 298] width 1388 height 597
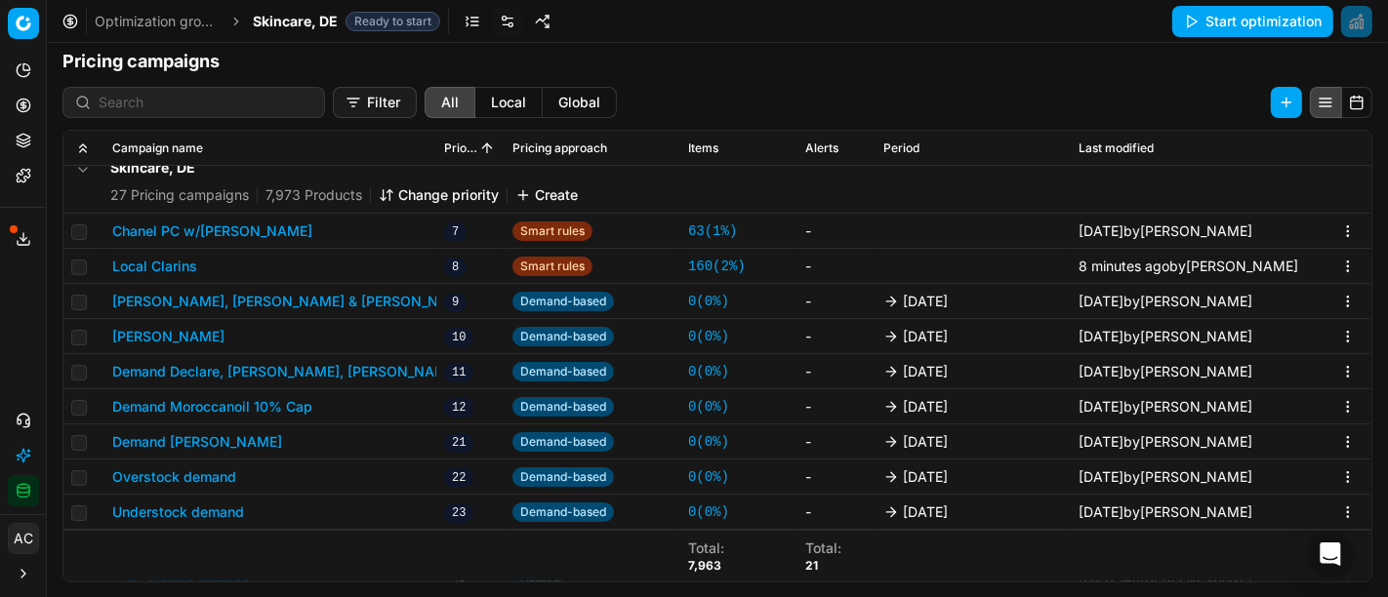
click at [1226, 93] on div "We are saving PC settings. Please wait, it should take a few minutes Local Clar…" at bounding box center [694, 298] width 1388 height 597
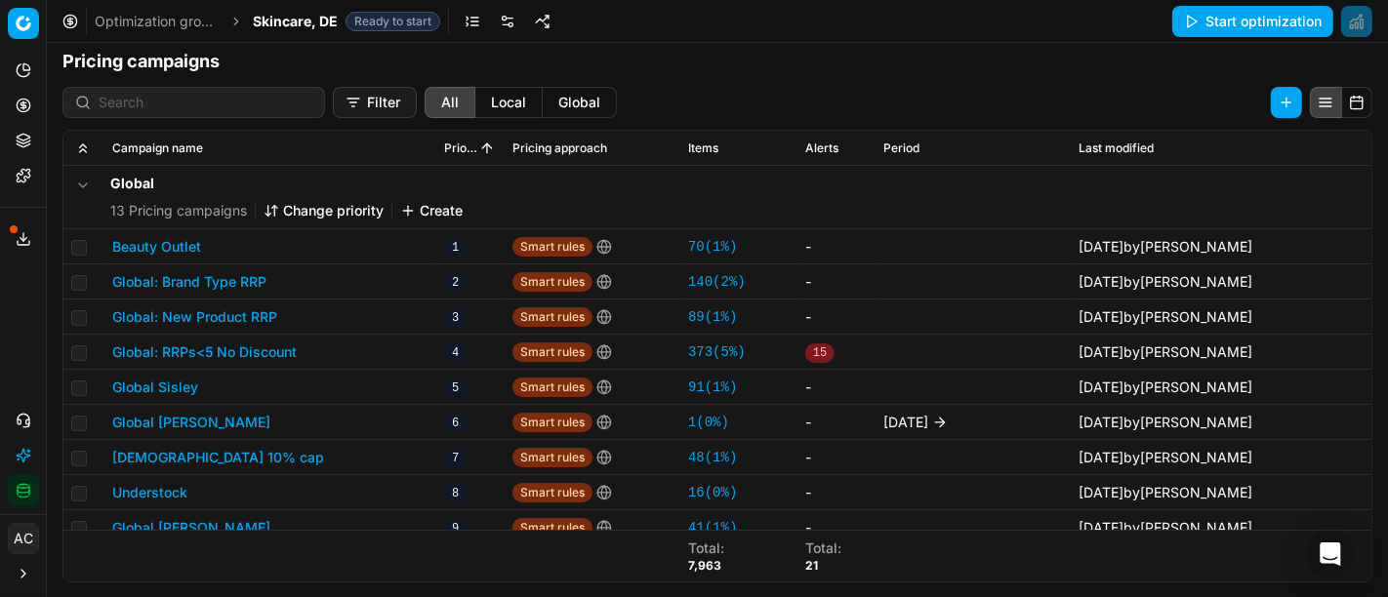
click at [305, 17] on span "Skincare, DE" at bounding box center [295, 22] width 85 height 20
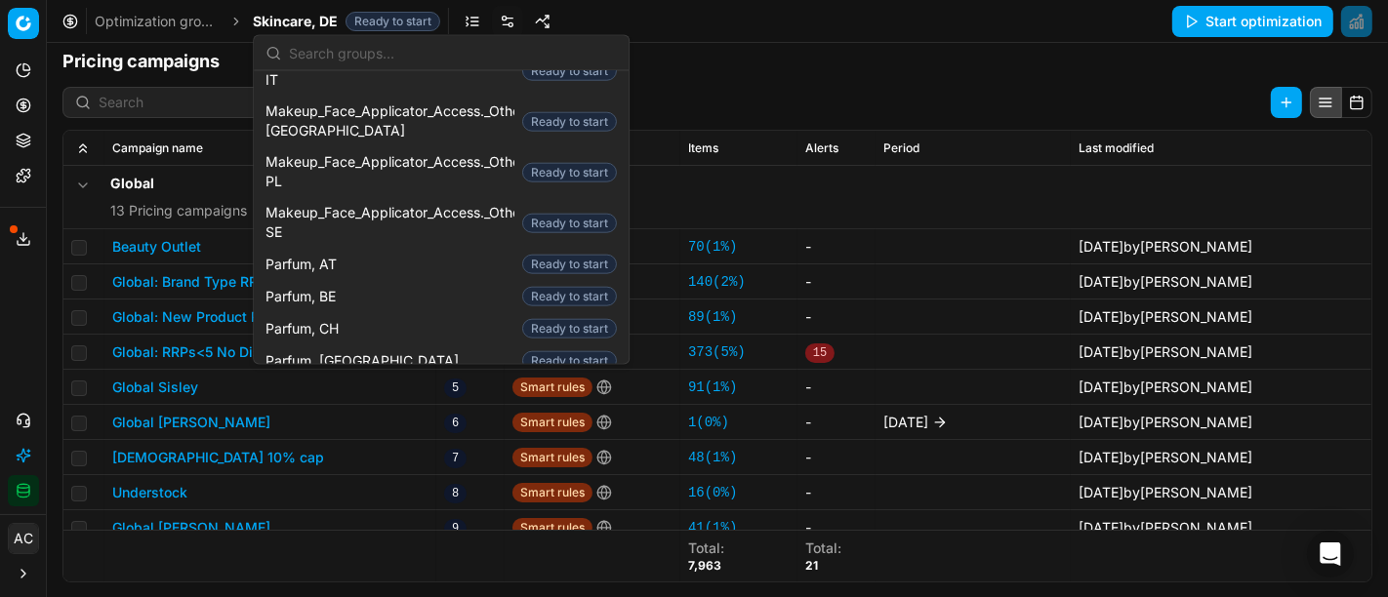
scroll to position [1761, 0]
click at [340, 379] on div "Parfum, DE Ready to start" at bounding box center [441, 395] width 367 height 32
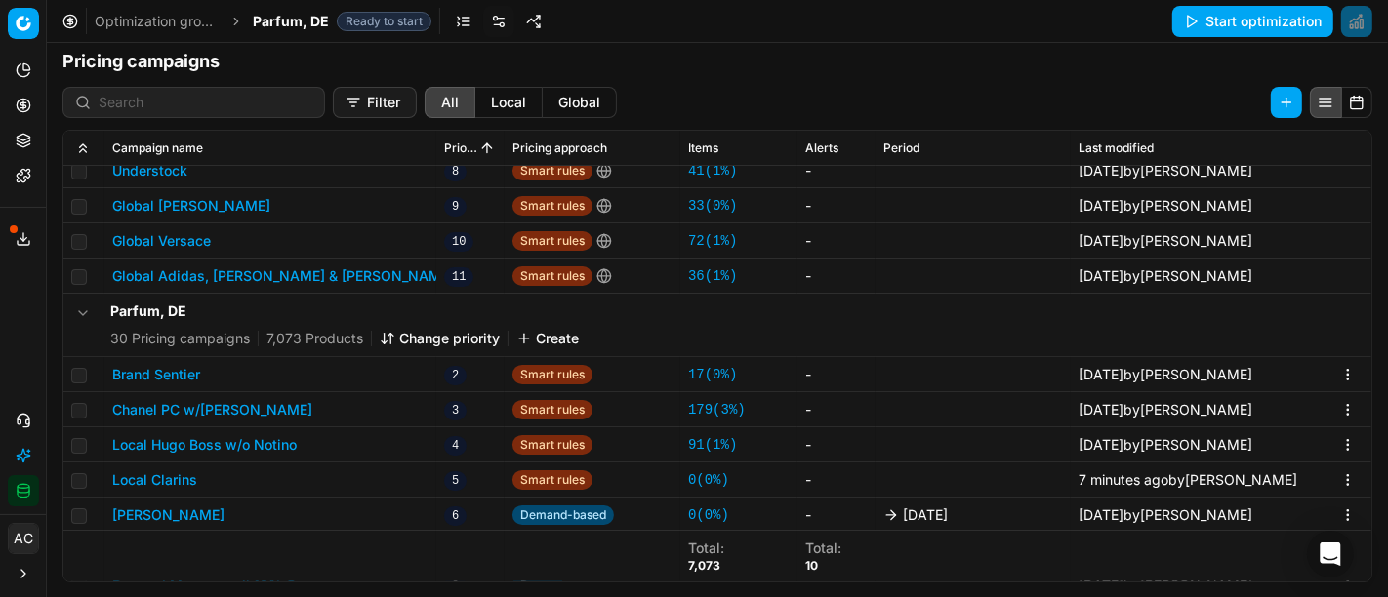
scroll to position [332, 0]
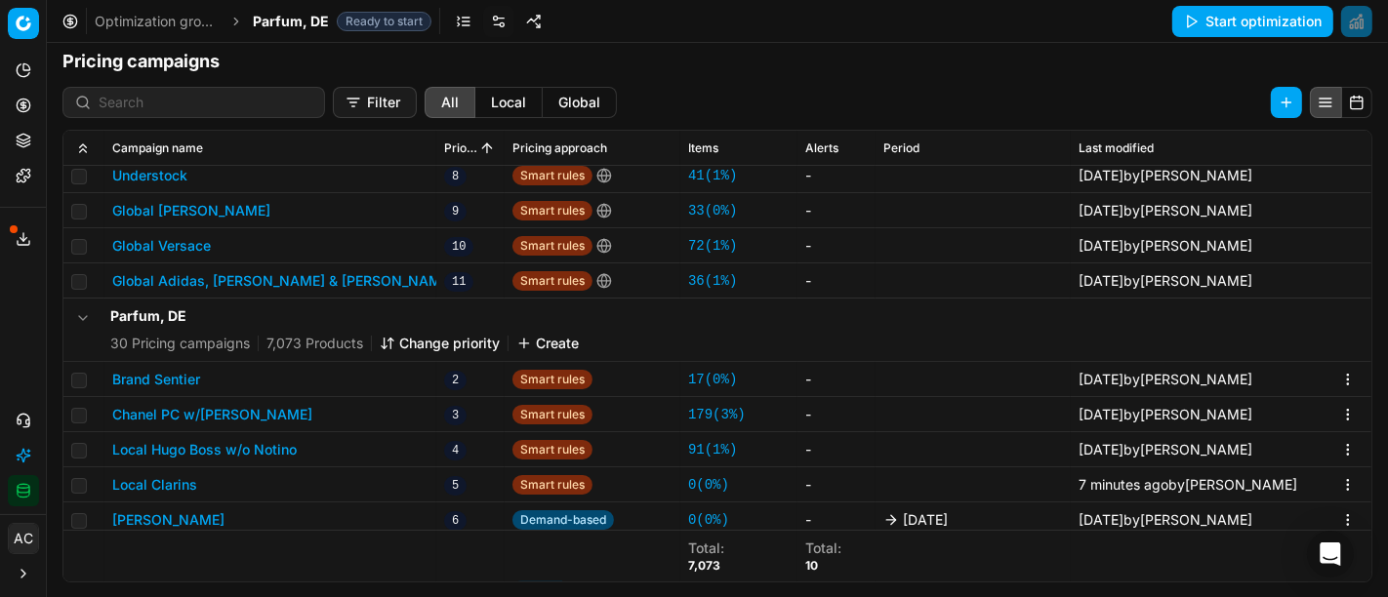
click at [170, 380] on button "Brand Sentier" at bounding box center [156, 380] width 88 height 20
click at [150, 285] on div "We are saving PC settings. Please wait, it should take a few minutes Brand Sent…" at bounding box center [694, 298] width 1388 height 597
click at [169, 475] on button "Local Clarins" at bounding box center [154, 485] width 85 height 20
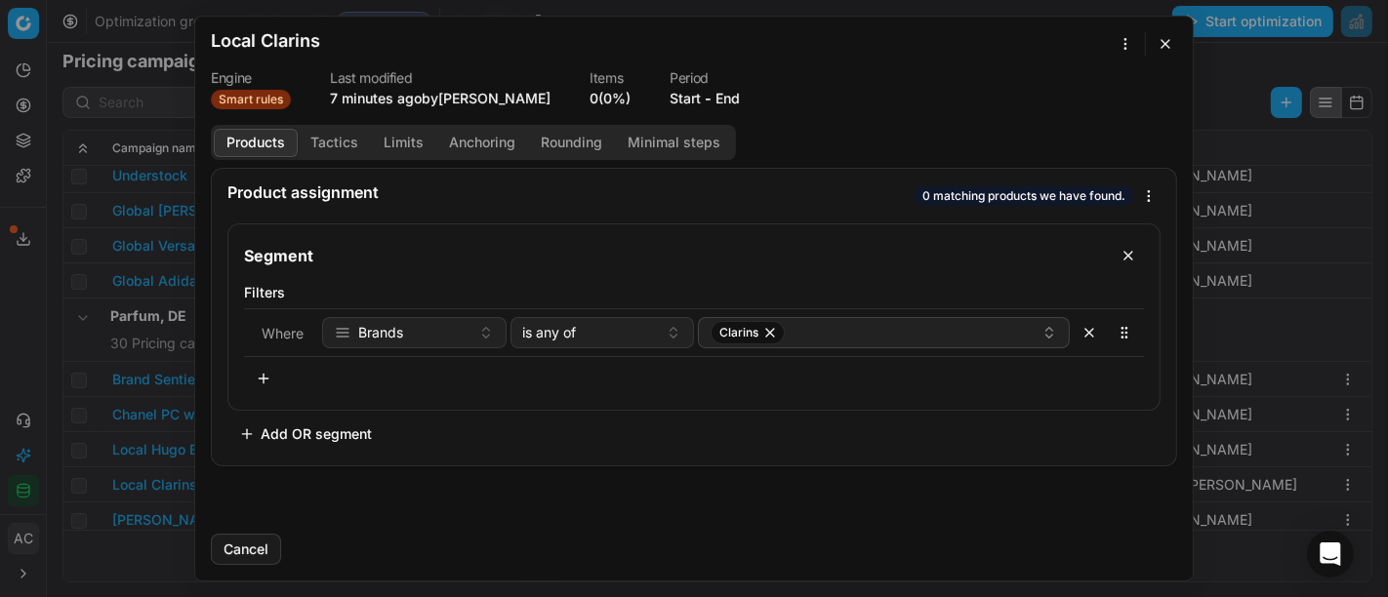
click at [161, 323] on div "We are saving PC settings. Please wait, it should take a few minutes Local Clar…" at bounding box center [694, 298] width 1388 height 597
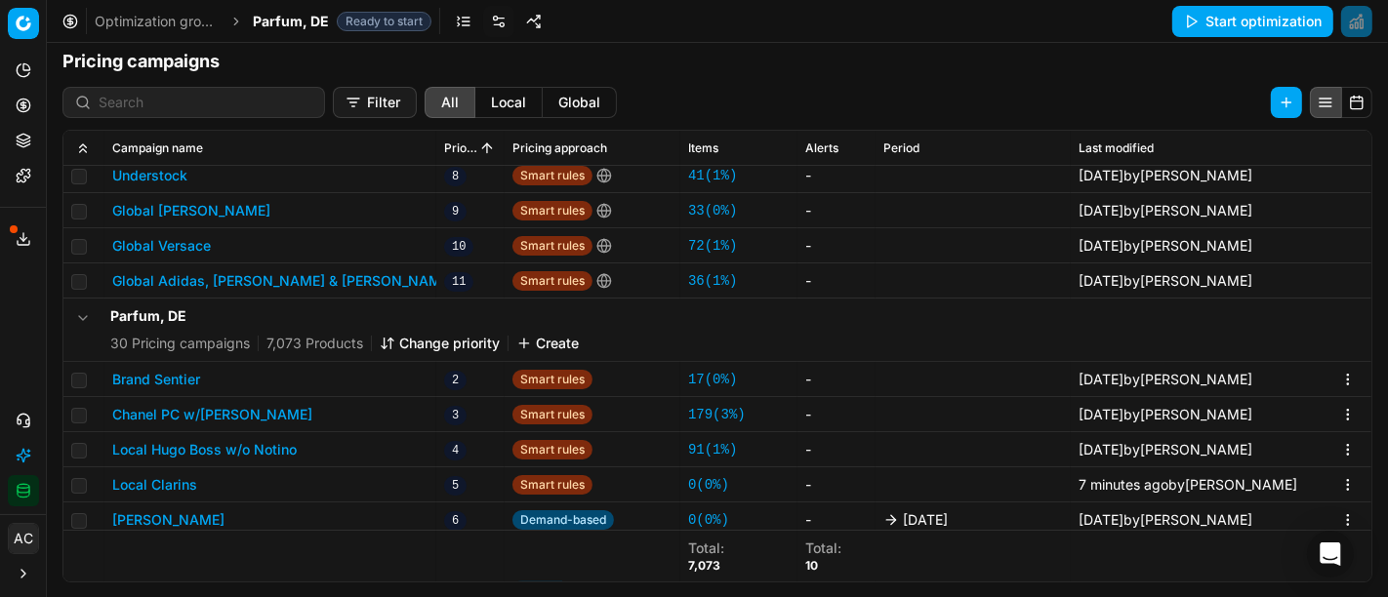
click at [178, 475] on button "Local Clarins" at bounding box center [154, 485] width 85 height 20
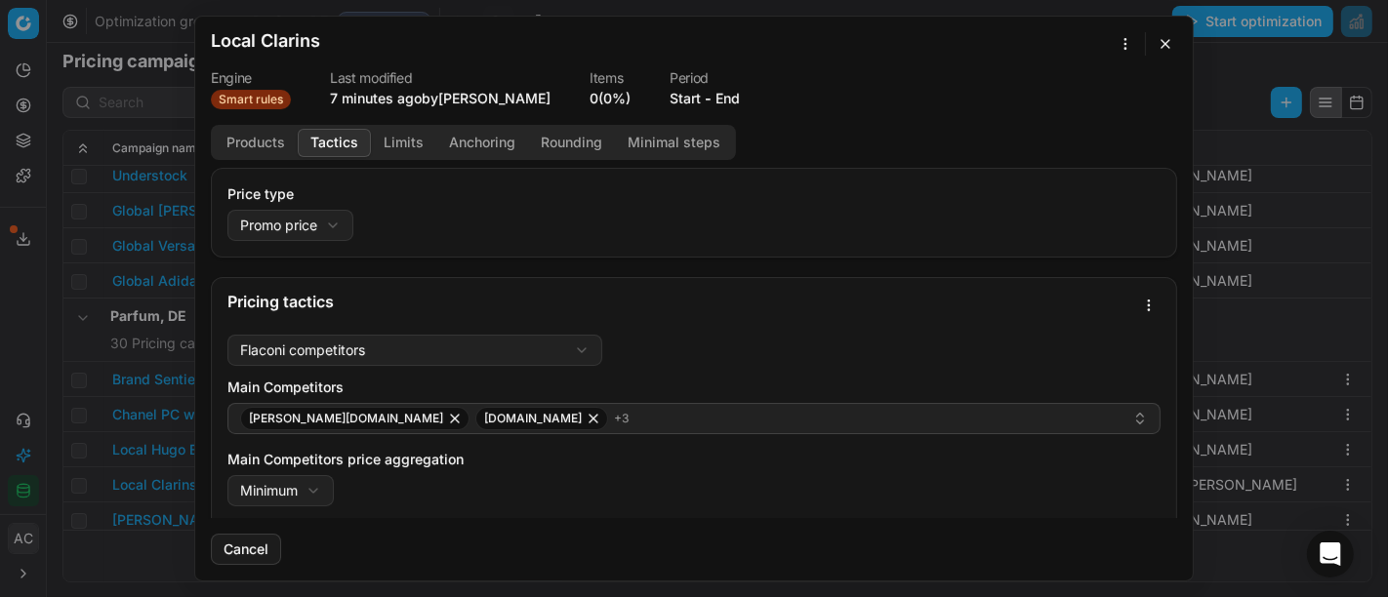
click at [343, 143] on button "Tactics" at bounding box center [334, 143] width 73 height 28
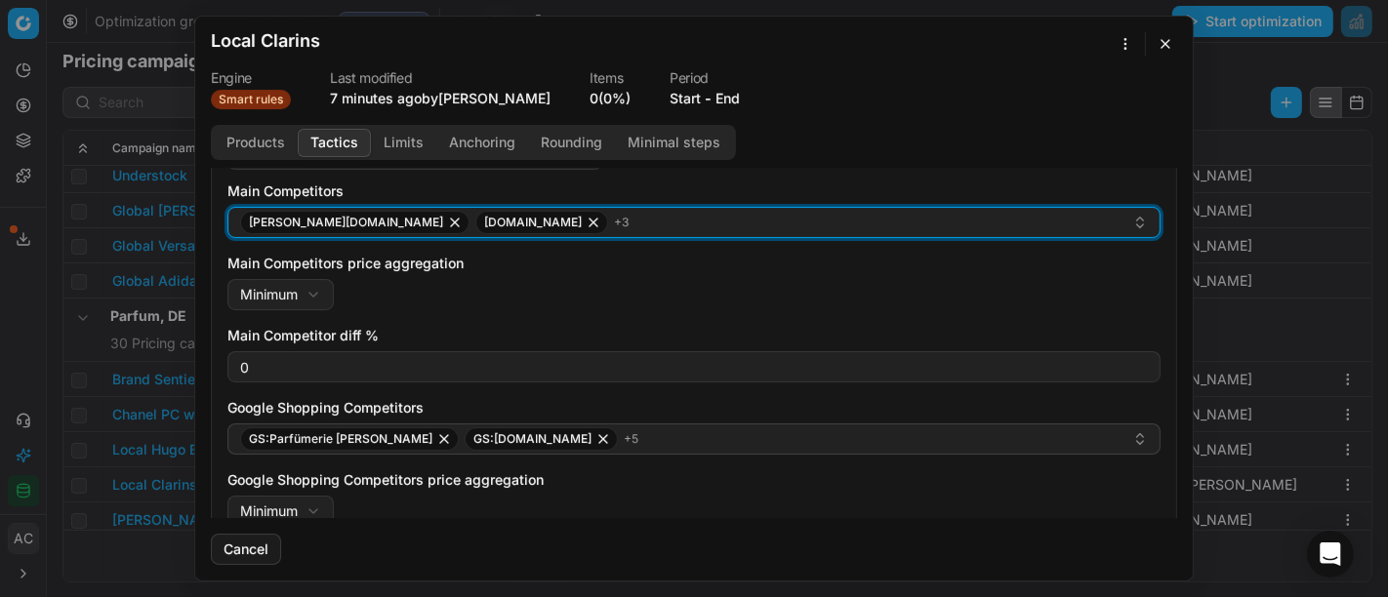
click at [555, 219] on div "pieper.de parfumdreams.de + 3" at bounding box center [686, 222] width 892 height 23
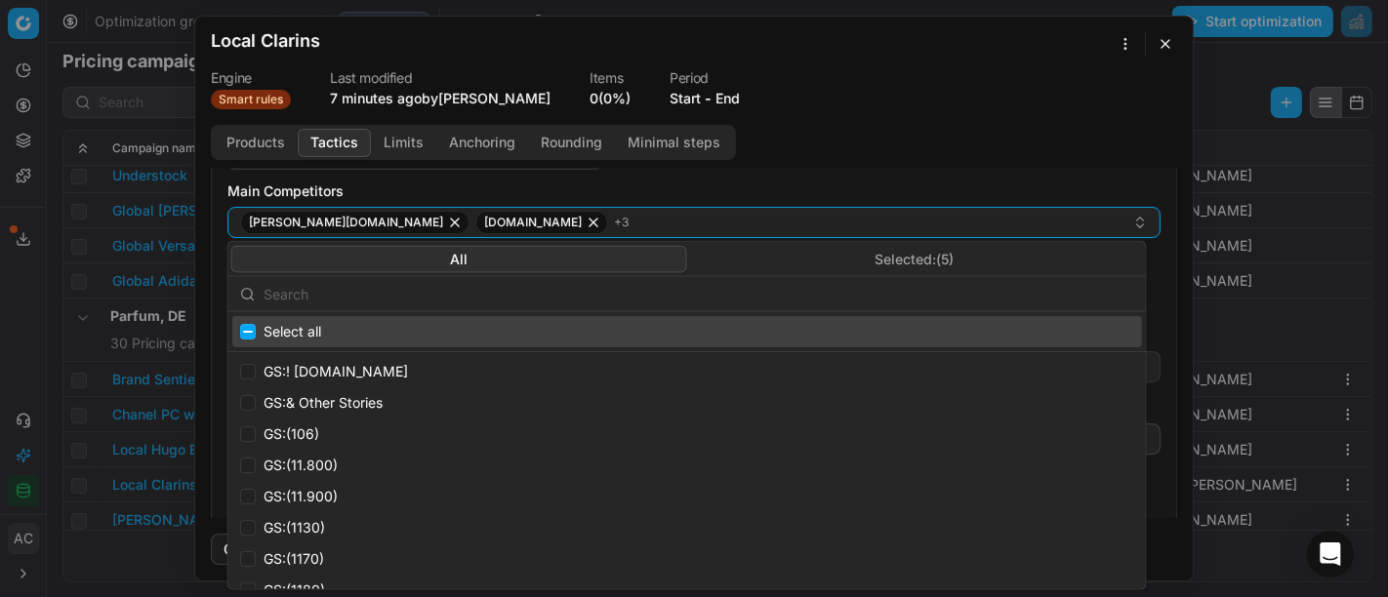
click at [846, 264] on button "Selected: ( 5 )" at bounding box center [915, 258] width 456 height 27
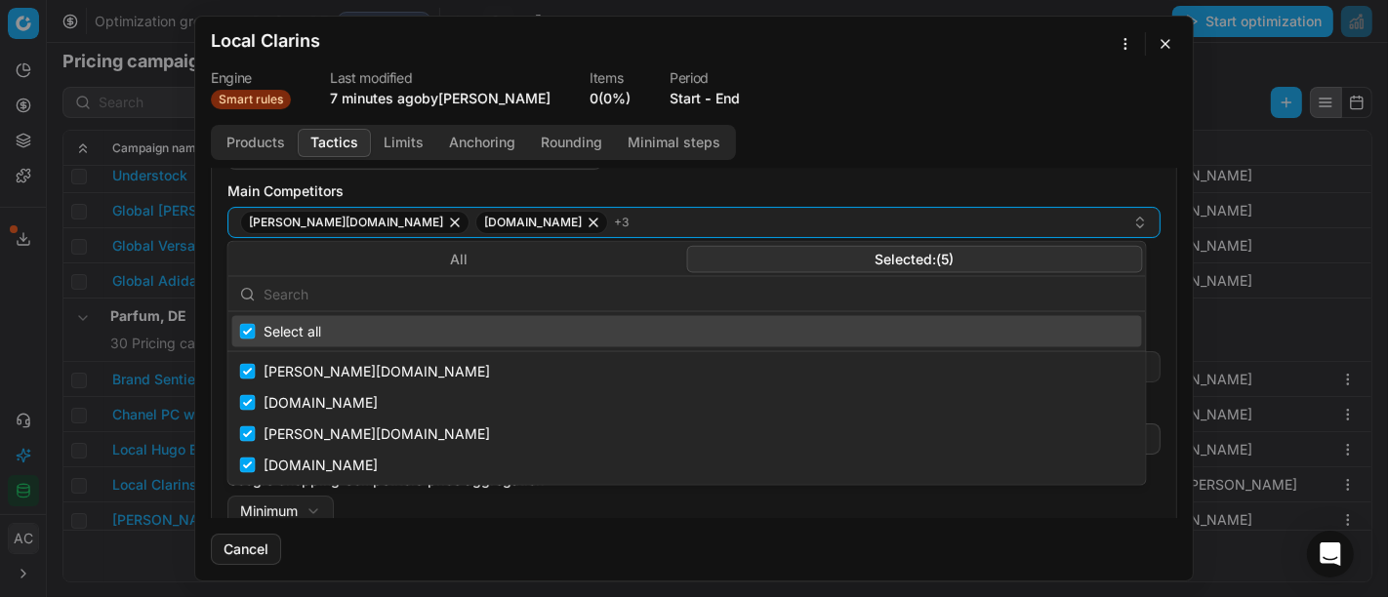
click at [847, 144] on div "Products Tactics Limits Anchoring Rounding Minimal steps Price type Promo price…" at bounding box center [694, 321] width 998 height 393
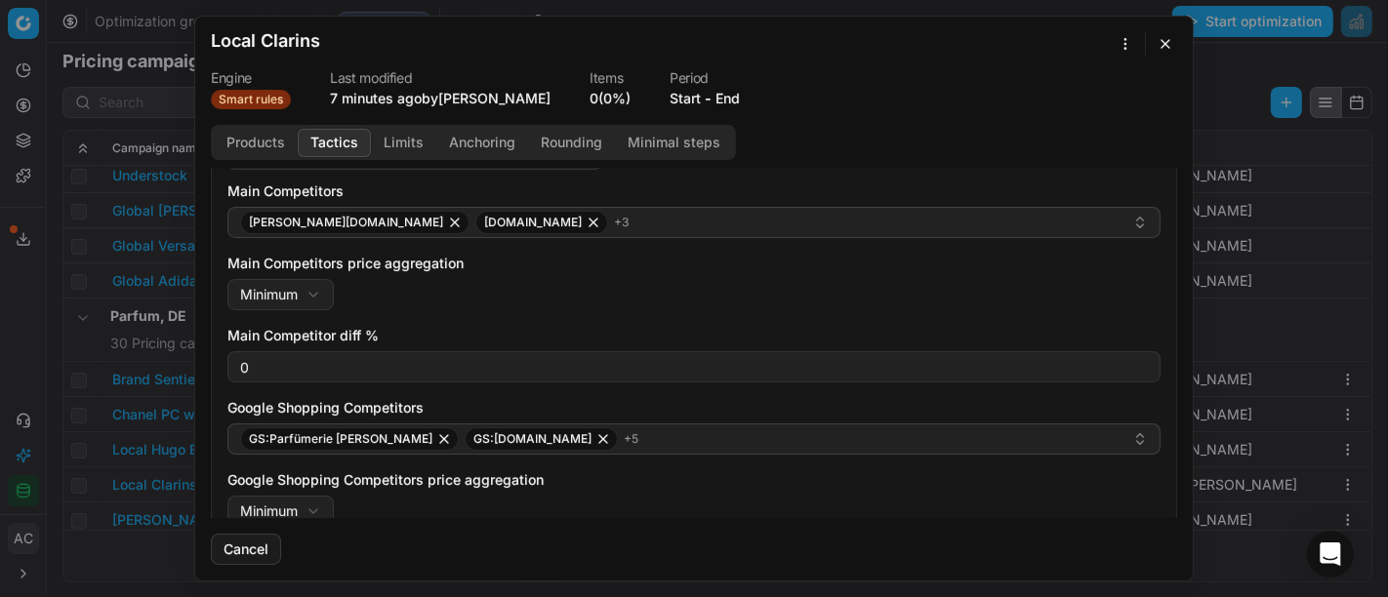
click at [1162, 46] on button "button" at bounding box center [1165, 43] width 23 height 23
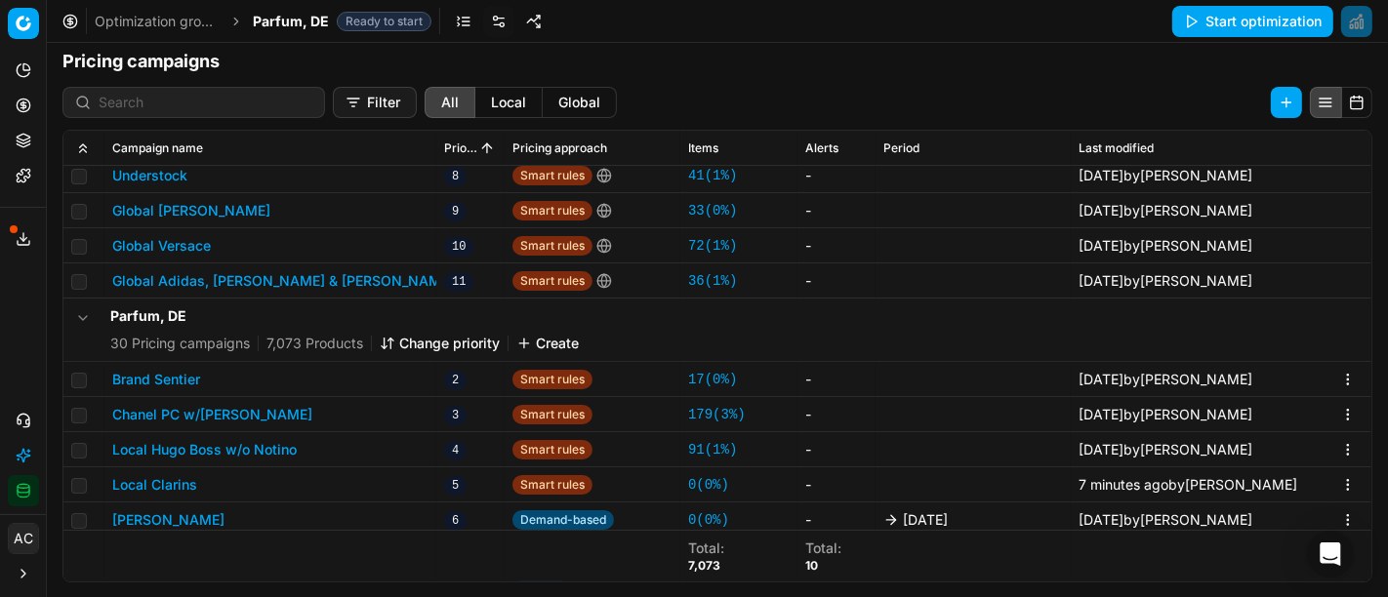
click at [1099, 65] on h1 "Pricing campaigns" at bounding box center [717, 61] width 1341 height 27
